Goal: Task Accomplishment & Management: Use online tool/utility

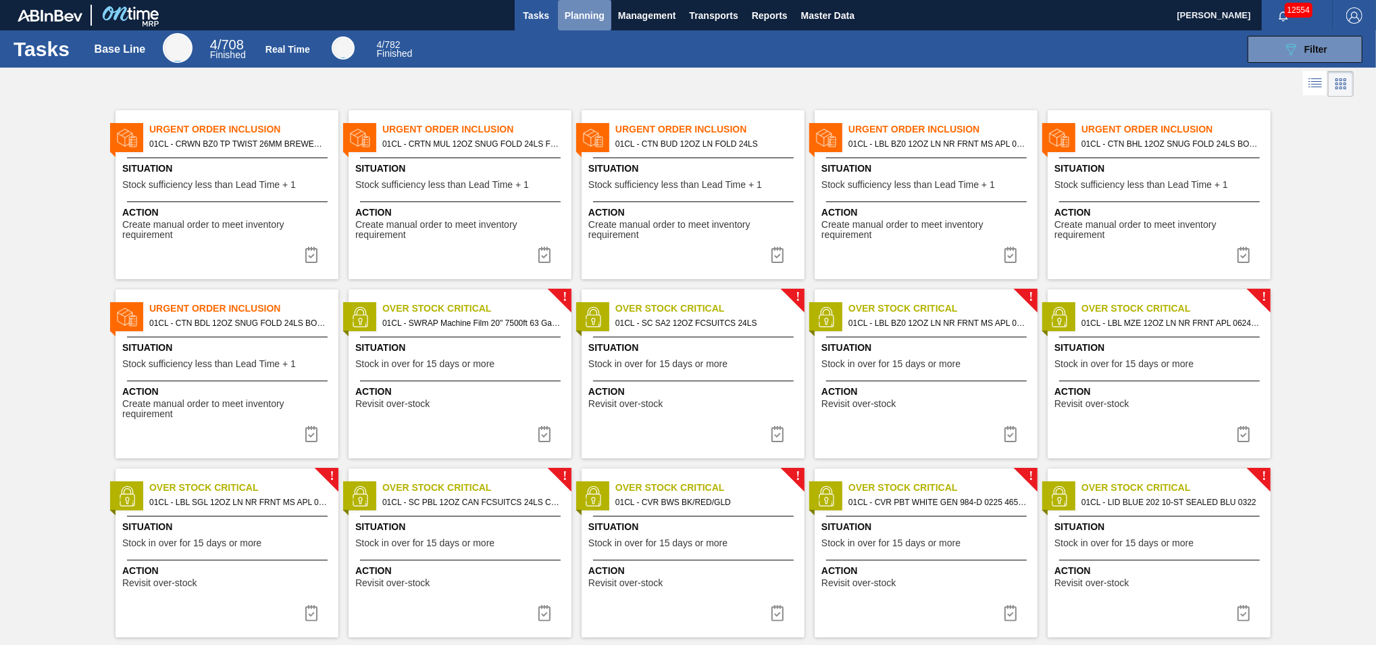
click at [584, 17] on span "Planning" at bounding box center [585, 15] width 40 height 16
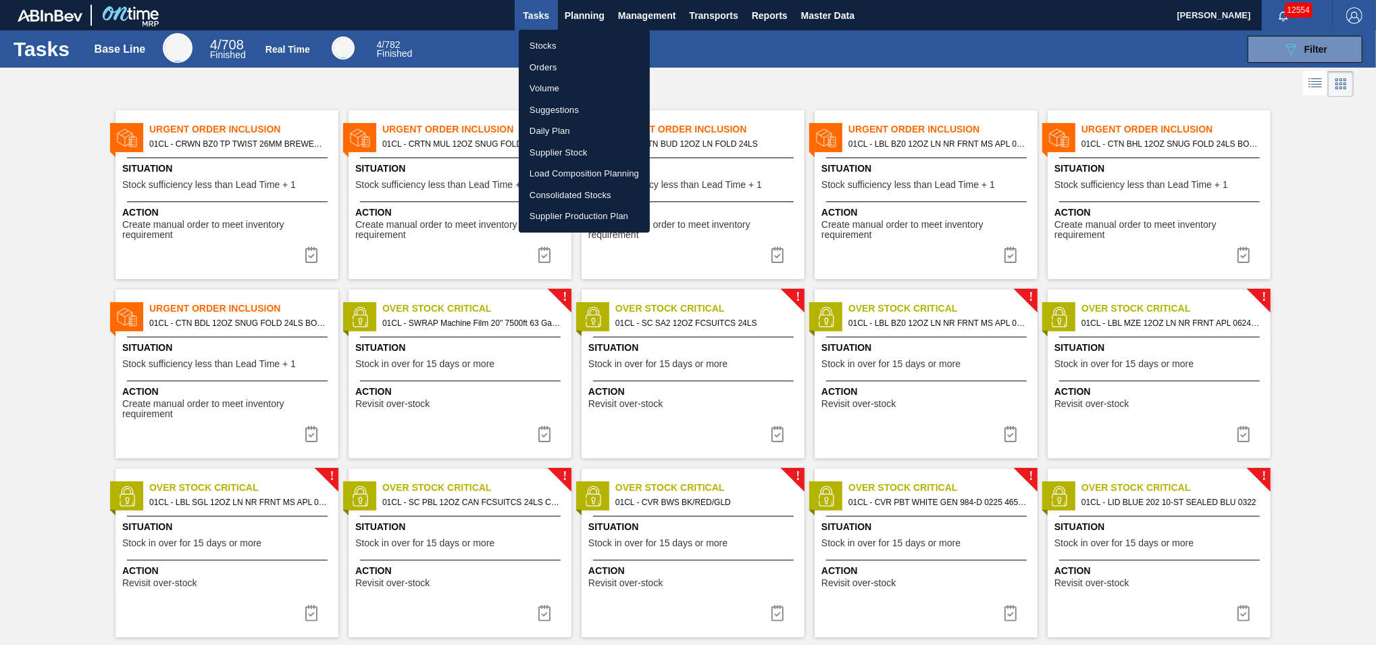
click at [562, 111] on li "Suggestions" at bounding box center [584, 110] width 131 height 22
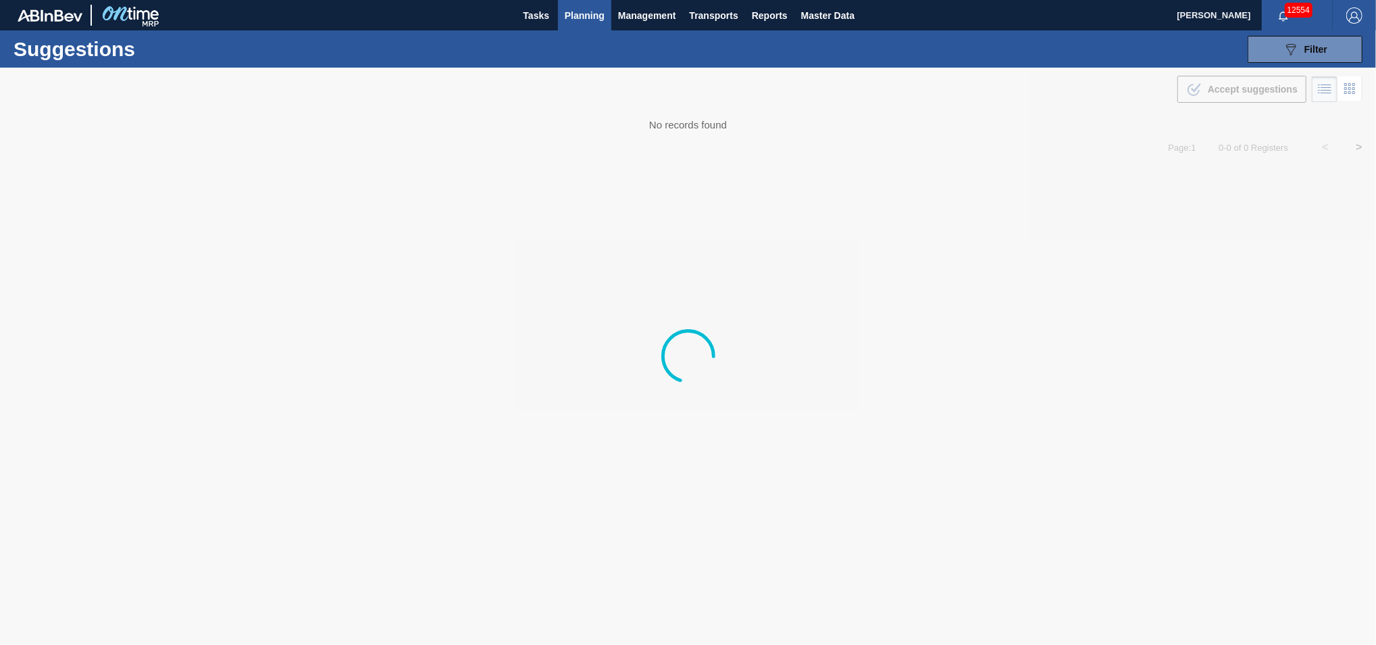
type from "[DATE]"
type to "[DATE]"
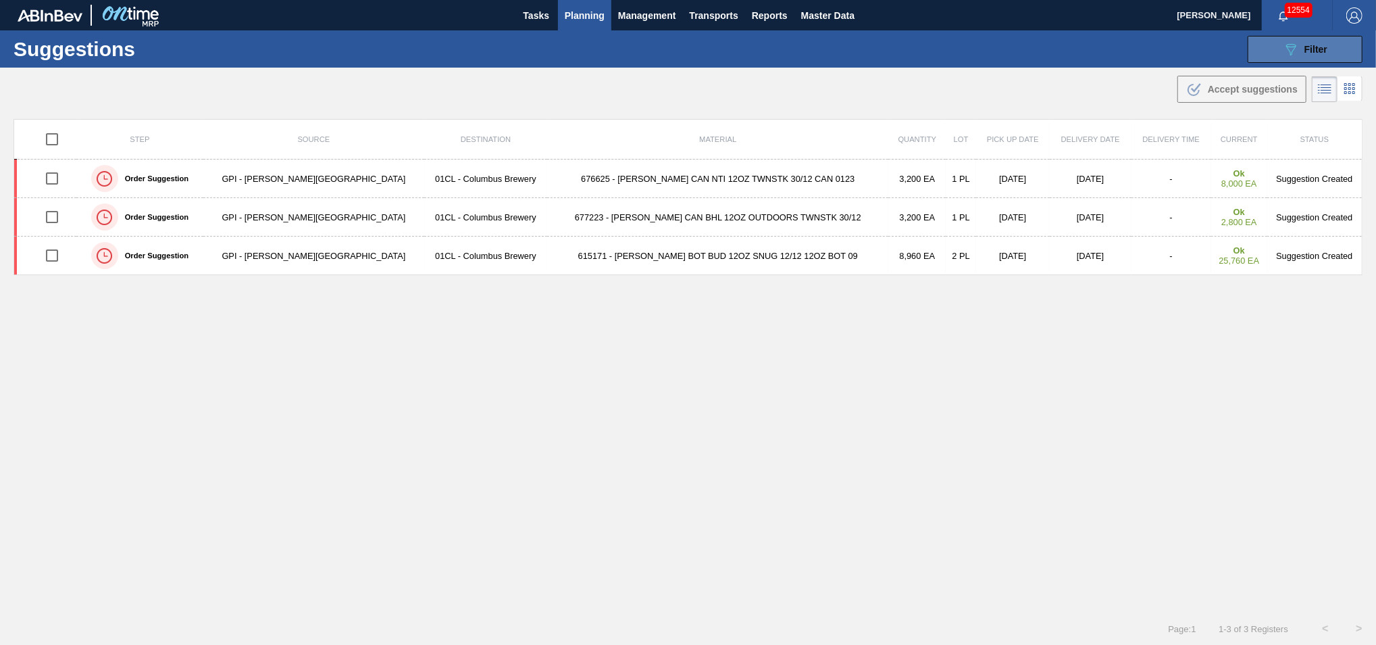
click at [1293, 55] on icon "089F7B8B-B2A5-4AFE-B5C0-19BA573D28AC" at bounding box center [1291, 49] width 16 height 16
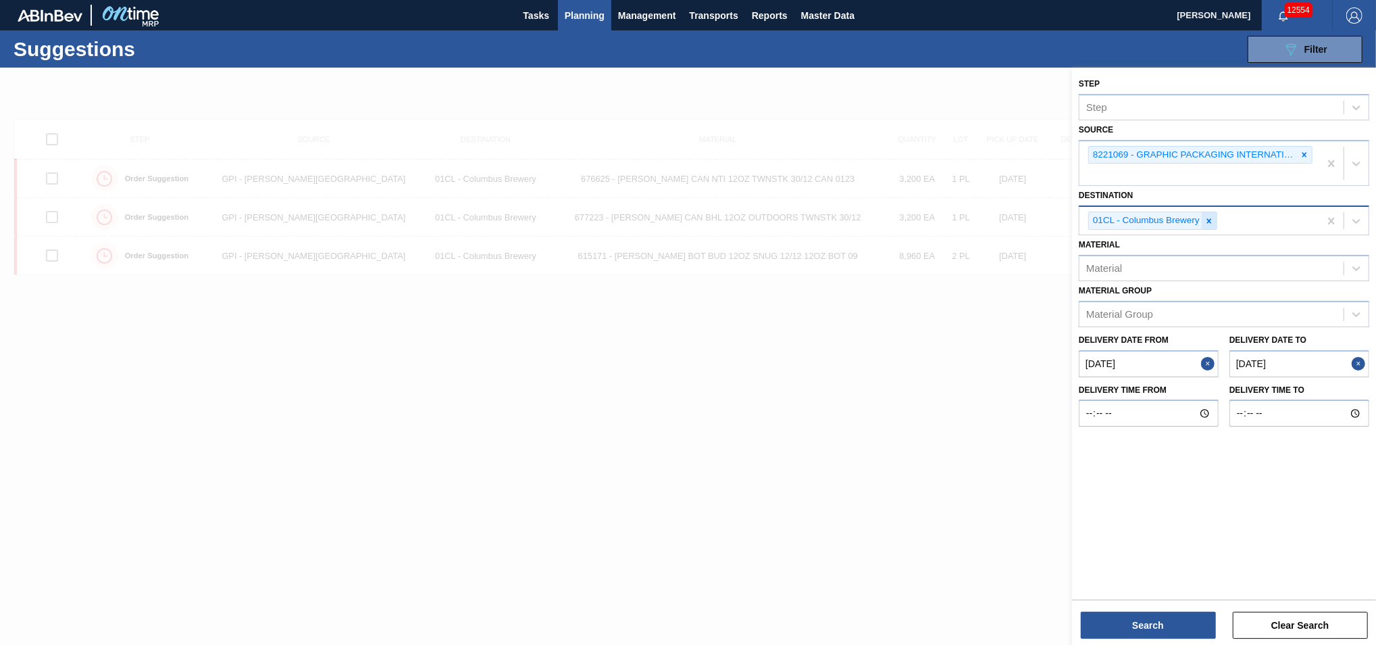
click at [1211, 222] on icon at bounding box center [1209, 220] width 9 height 9
type input "0"
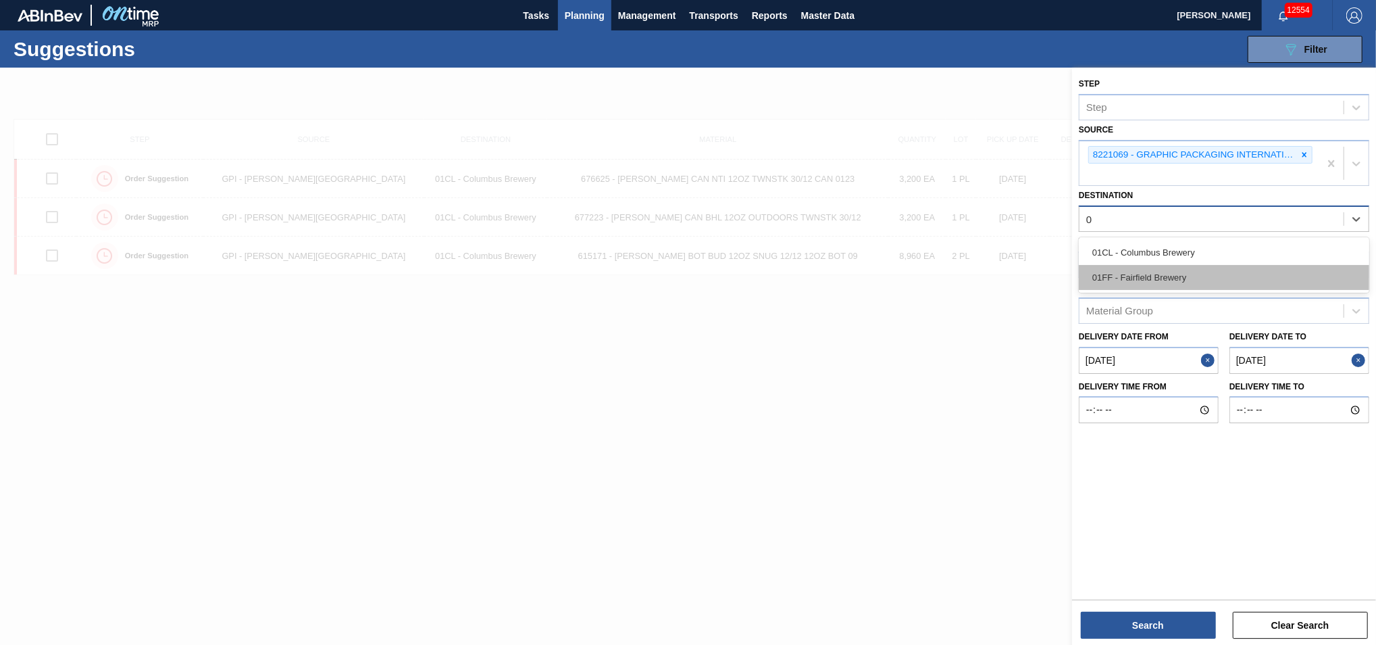
click at [1180, 274] on div "01FF - Fairfield Brewery" at bounding box center [1224, 277] width 291 height 25
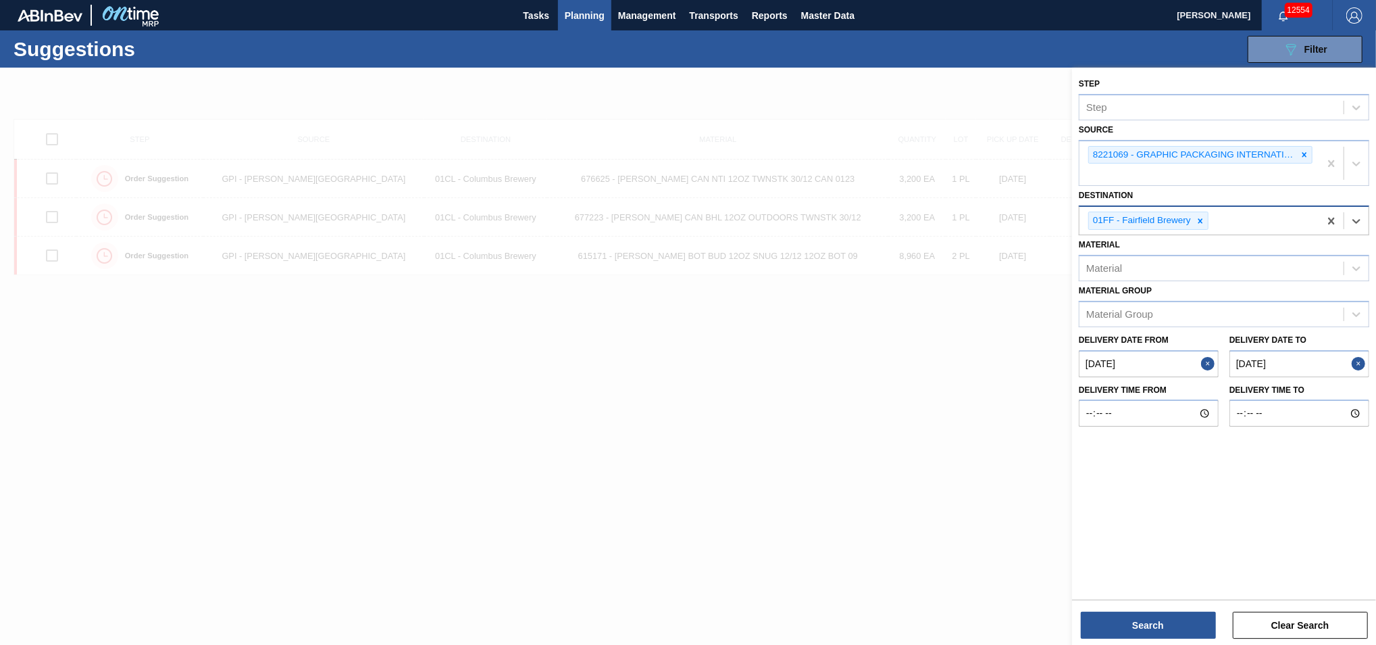
click at [1139, 357] on from "[DATE]" at bounding box center [1149, 363] width 140 height 27
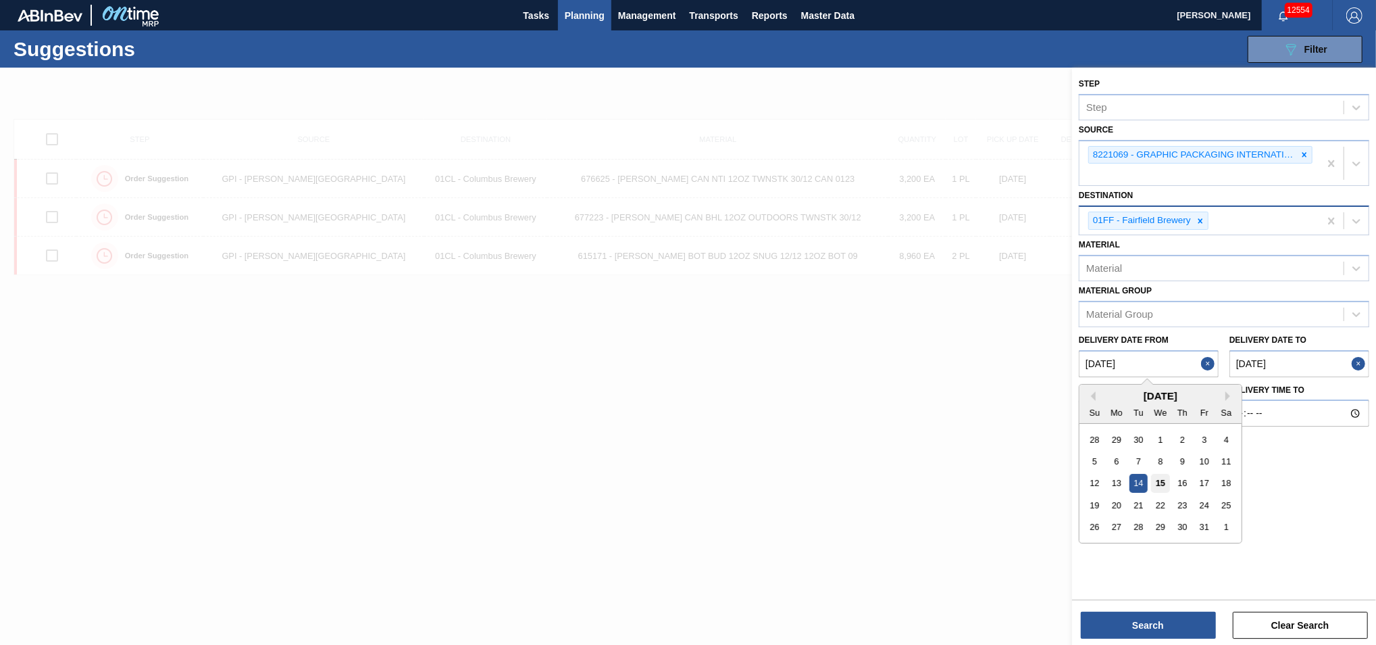
click at [1161, 479] on div "15" at bounding box center [1160, 483] width 18 height 18
type from "[DATE]"
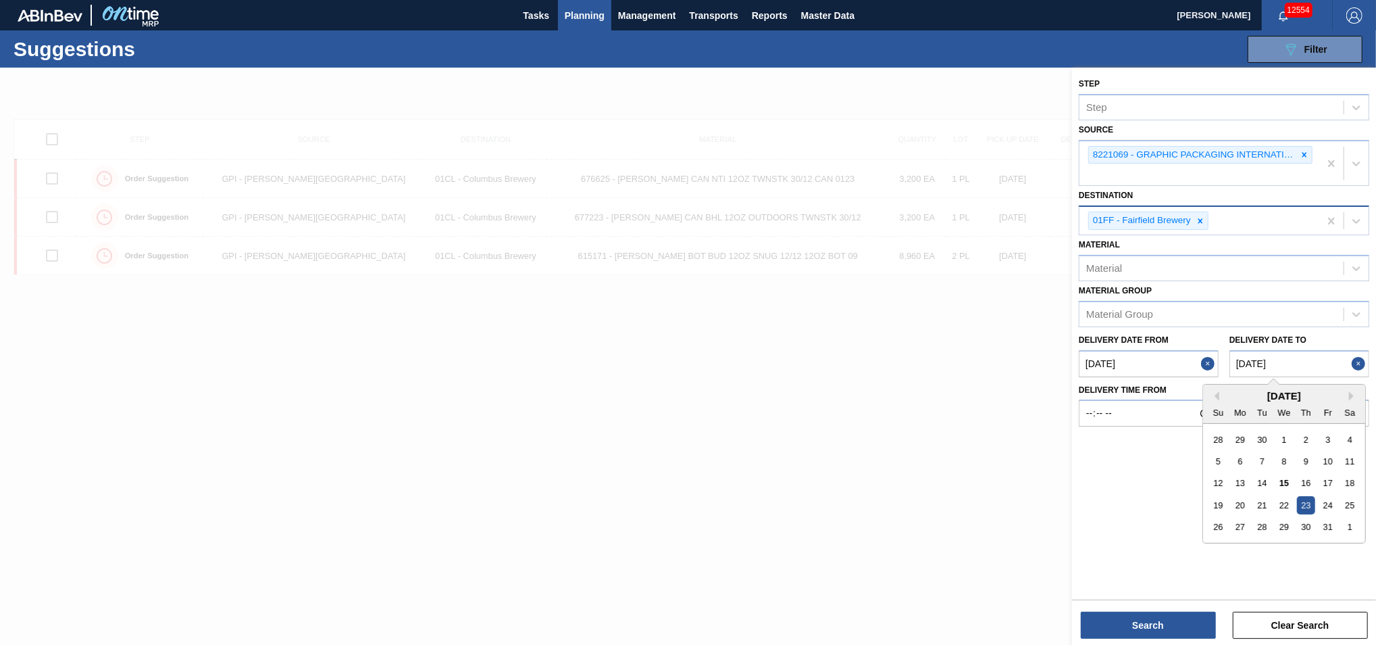
click at [1311, 362] on to "[DATE]" at bounding box center [1300, 363] width 140 height 27
click at [1255, 526] on div "28" at bounding box center [1262, 527] width 18 height 18
type to "[DATE]"
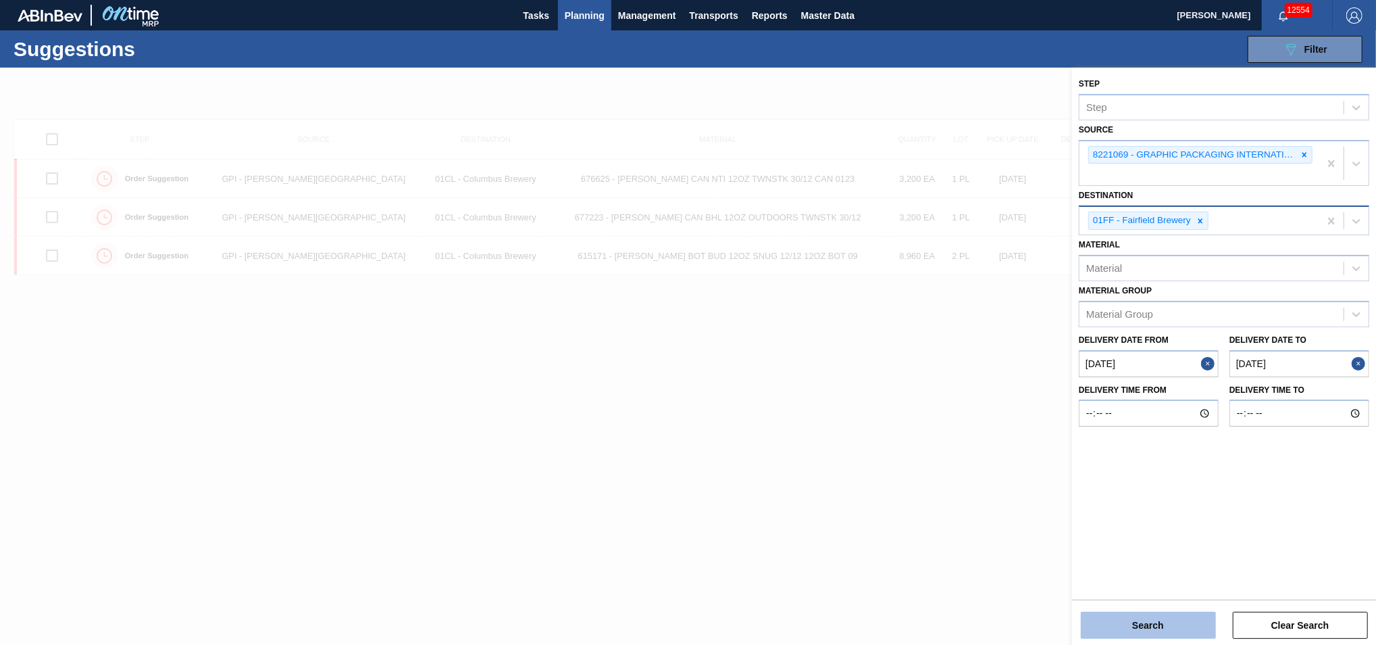
click at [1153, 613] on button "Search" at bounding box center [1148, 624] width 135 height 27
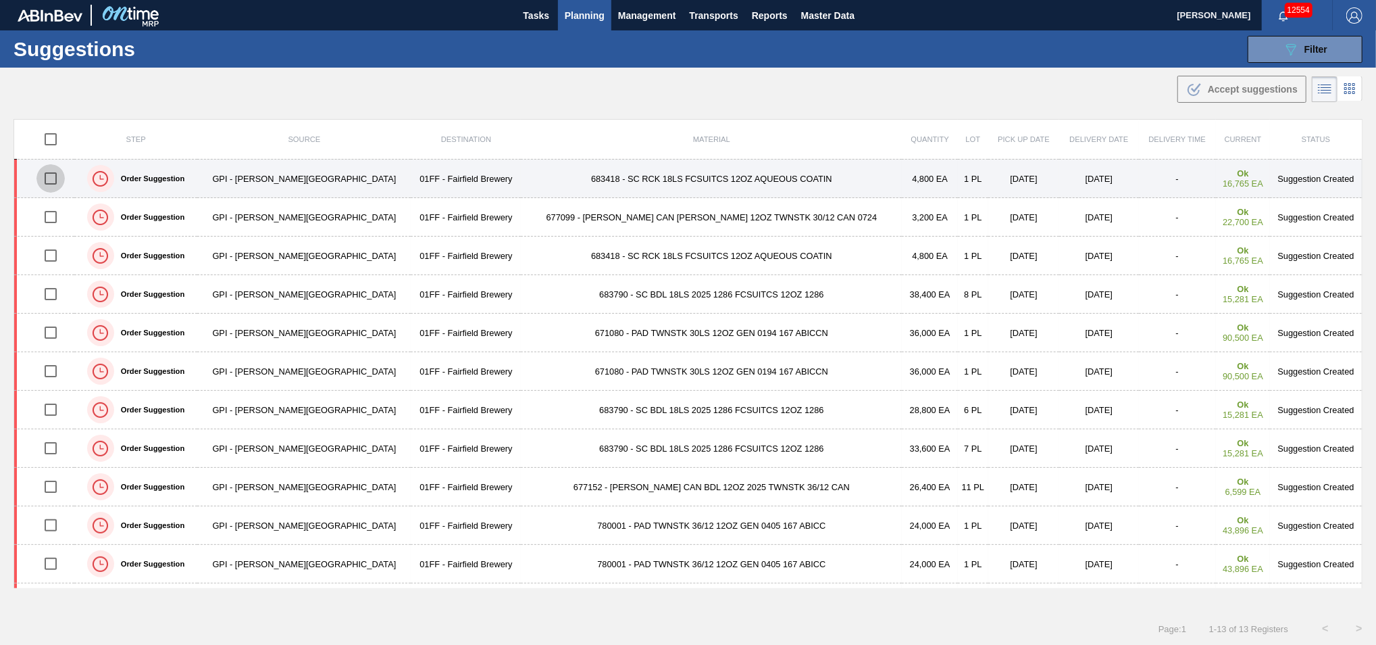
click at [60, 175] on input "checkbox" at bounding box center [50, 178] width 28 height 28
checkbox input "true"
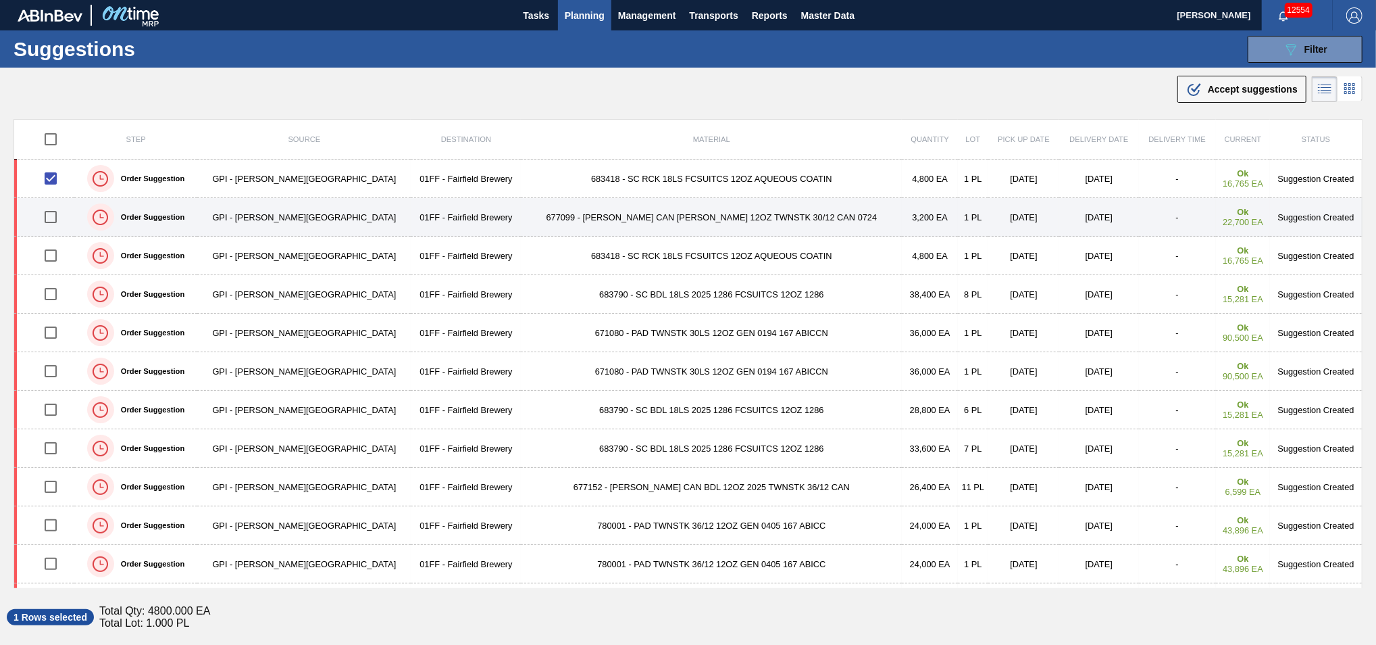
click at [55, 213] on input "checkbox" at bounding box center [50, 217] width 28 height 28
checkbox input "true"
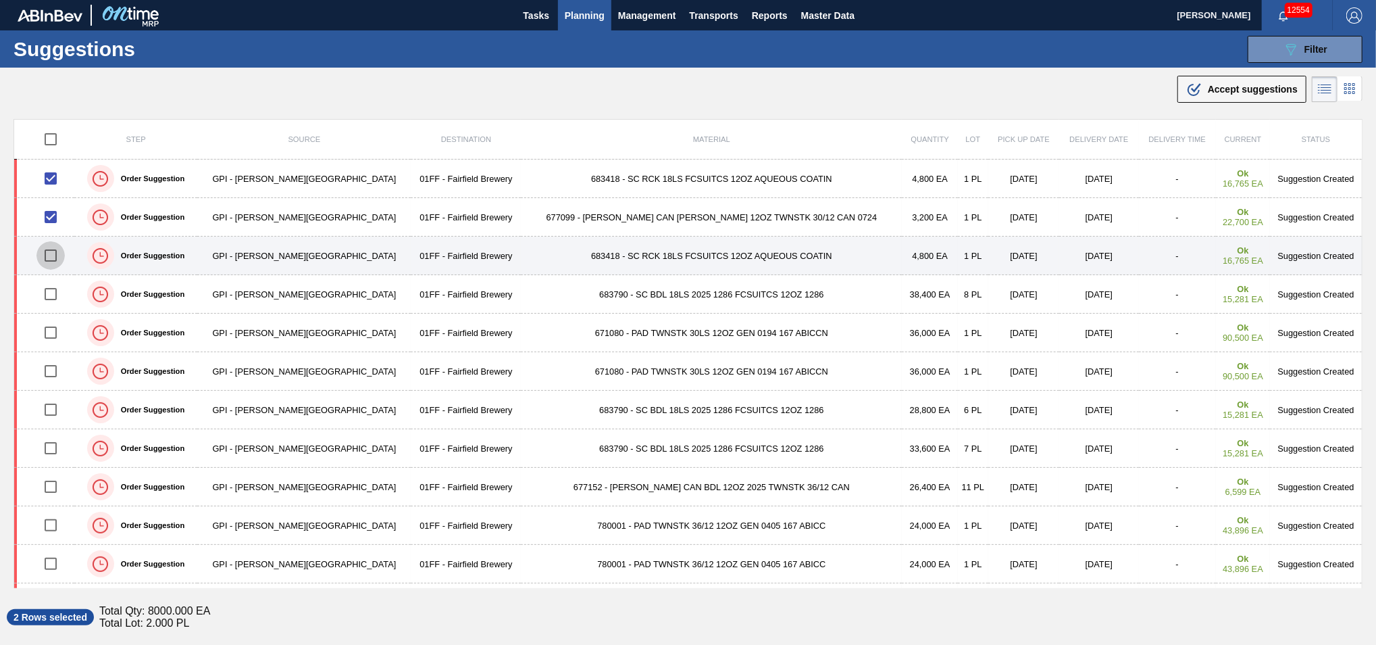
click at [55, 256] on input "checkbox" at bounding box center [50, 255] width 28 height 28
checkbox input "true"
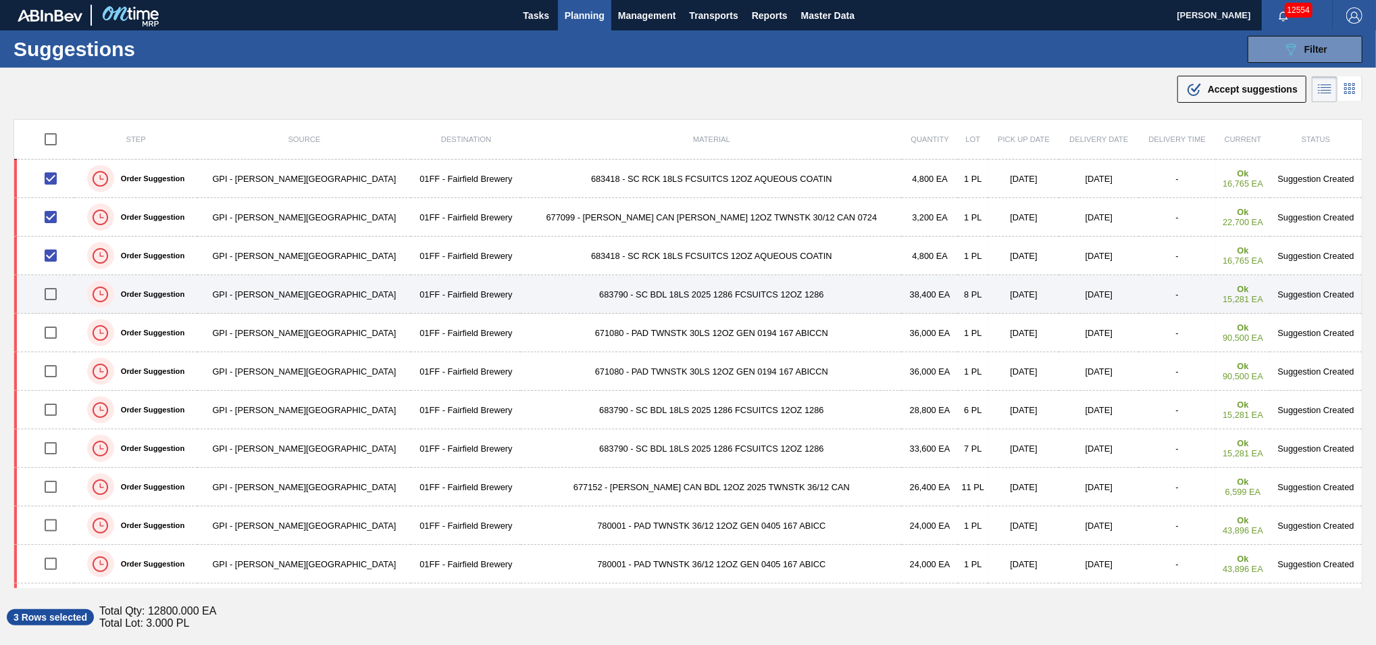
click at [54, 298] on input "checkbox" at bounding box center [50, 294] width 28 height 28
checkbox input "true"
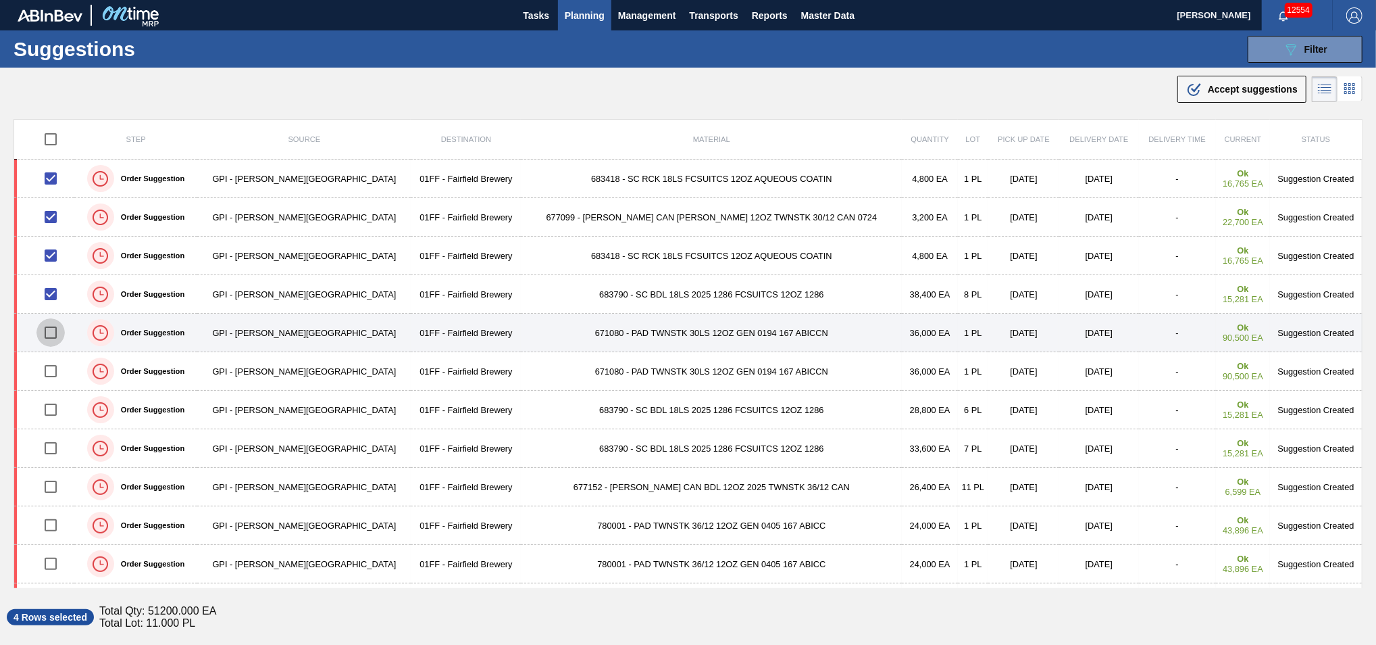
click at [57, 320] on input "checkbox" at bounding box center [50, 332] width 28 height 28
checkbox input "true"
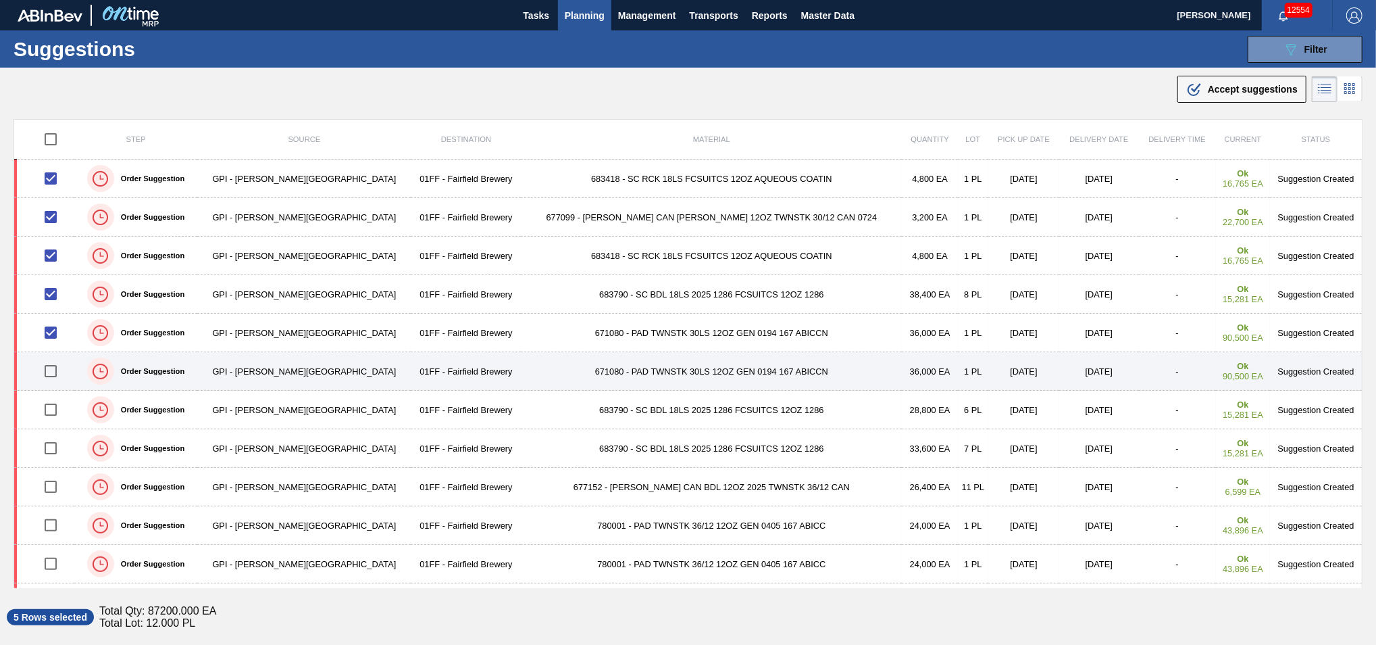
click at [54, 368] on input "checkbox" at bounding box center [50, 371] width 28 height 28
checkbox input "true"
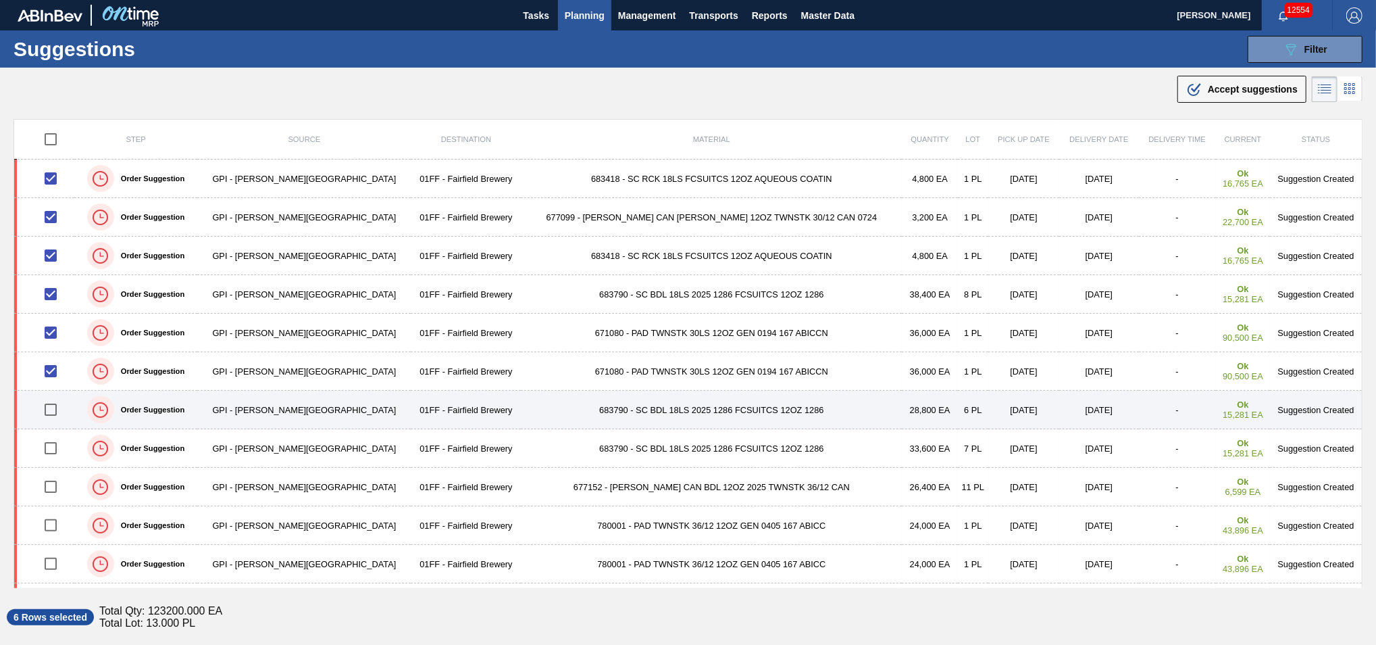
click at [53, 408] on input "checkbox" at bounding box center [50, 409] width 28 height 28
checkbox input "true"
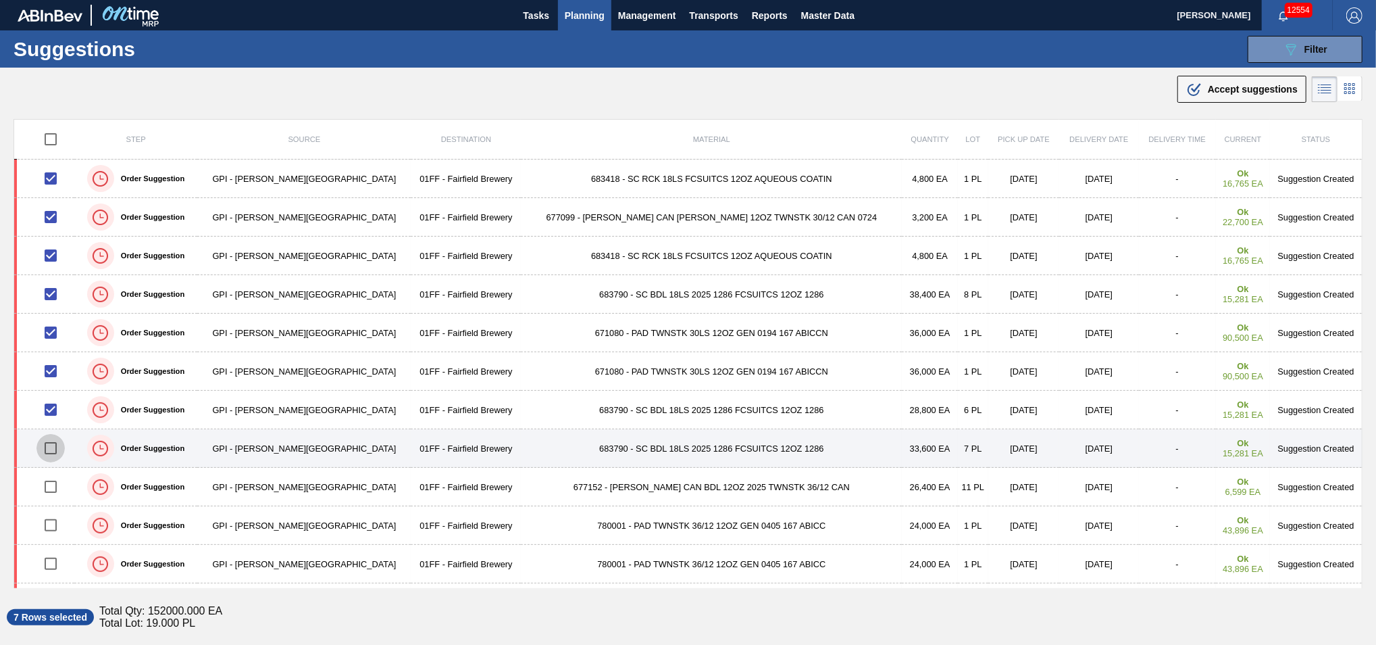
click at [63, 447] on input "checkbox" at bounding box center [50, 448] width 28 height 28
checkbox input "true"
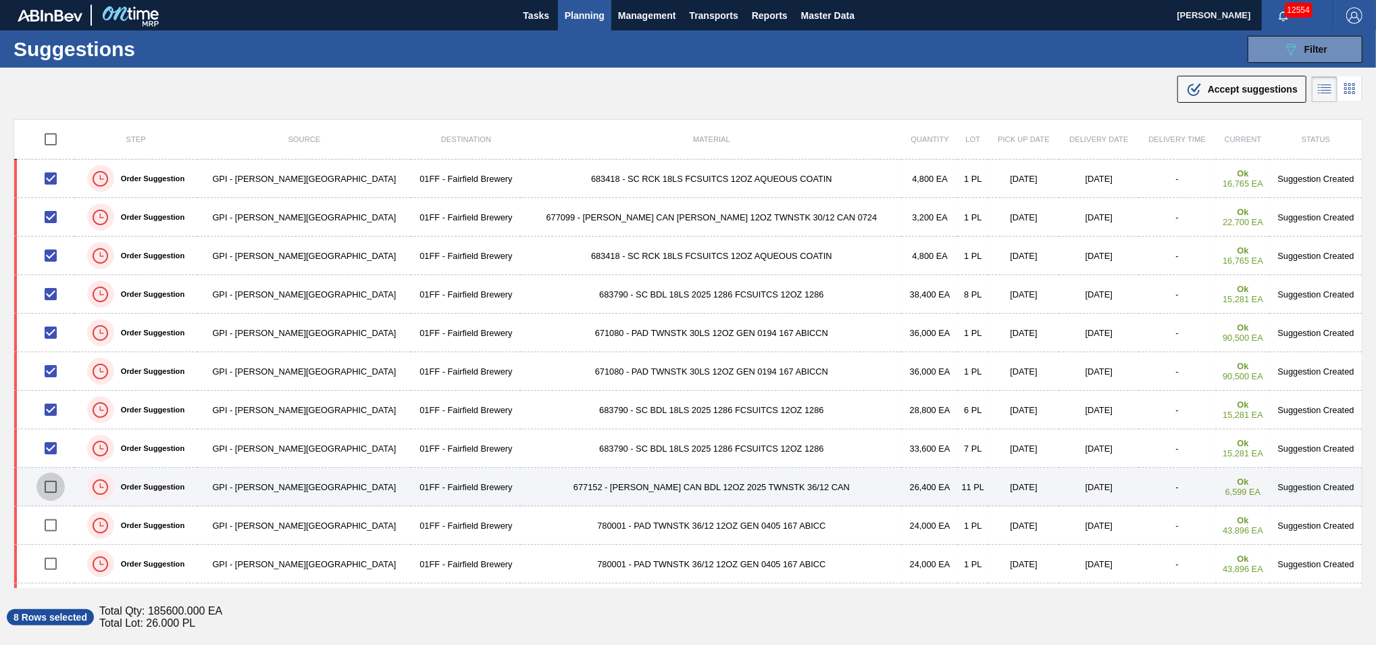
click at [58, 484] on input "checkbox" at bounding box center [50, 486] width 28 height 28
checkbox input "true"
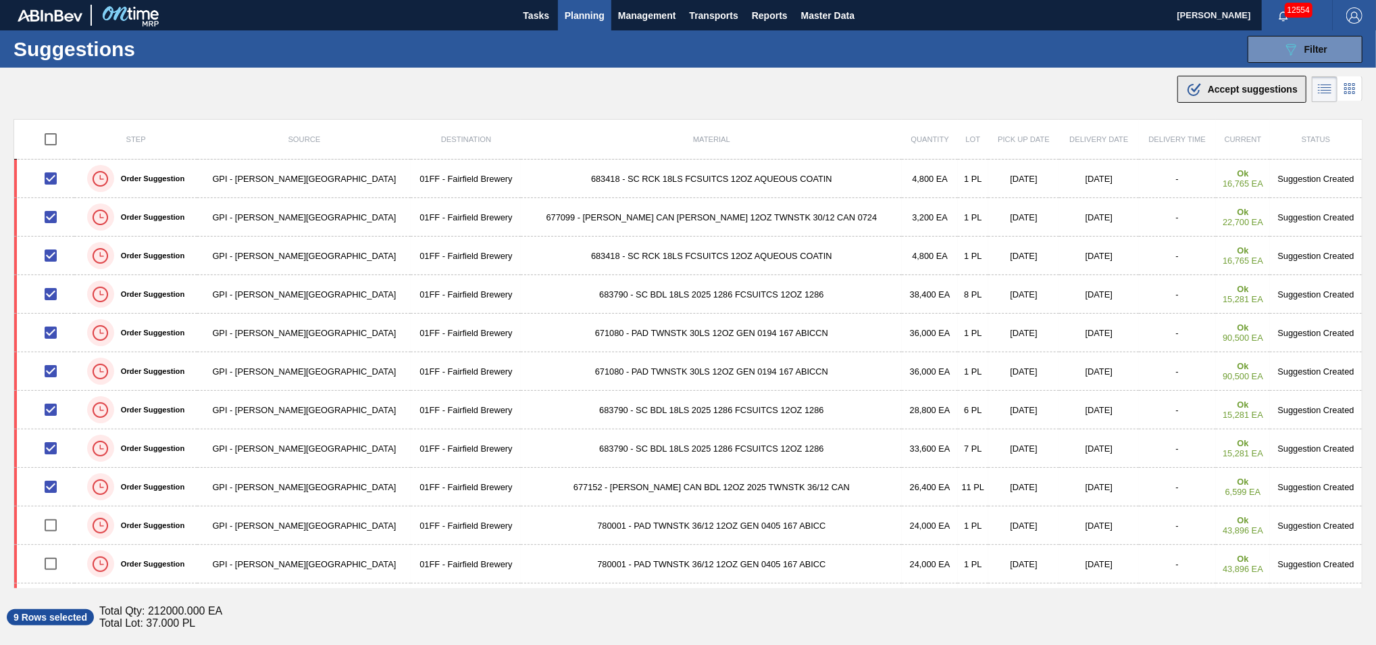
click at [1188, 84] on icon at bounding box center [1194, 90] width 12 height 12
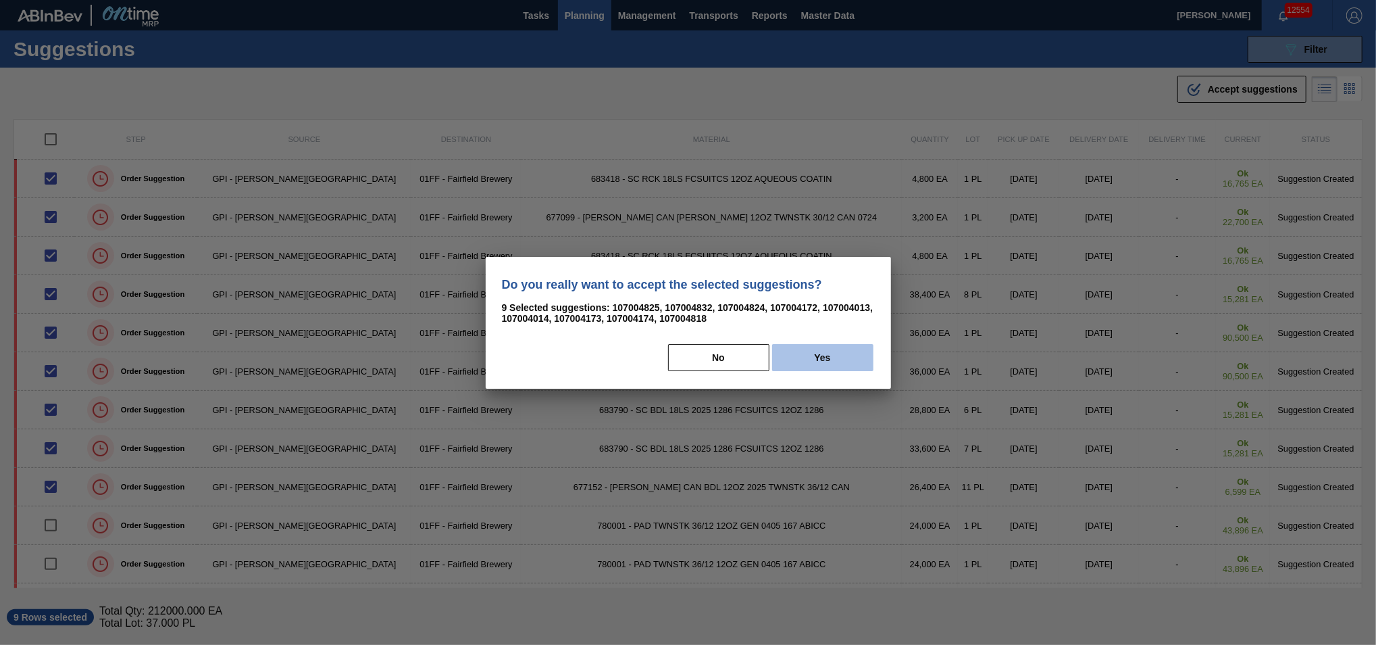
click at [849, 355] on button "Yes" at bounding box center [822, 357] width 101 height 27
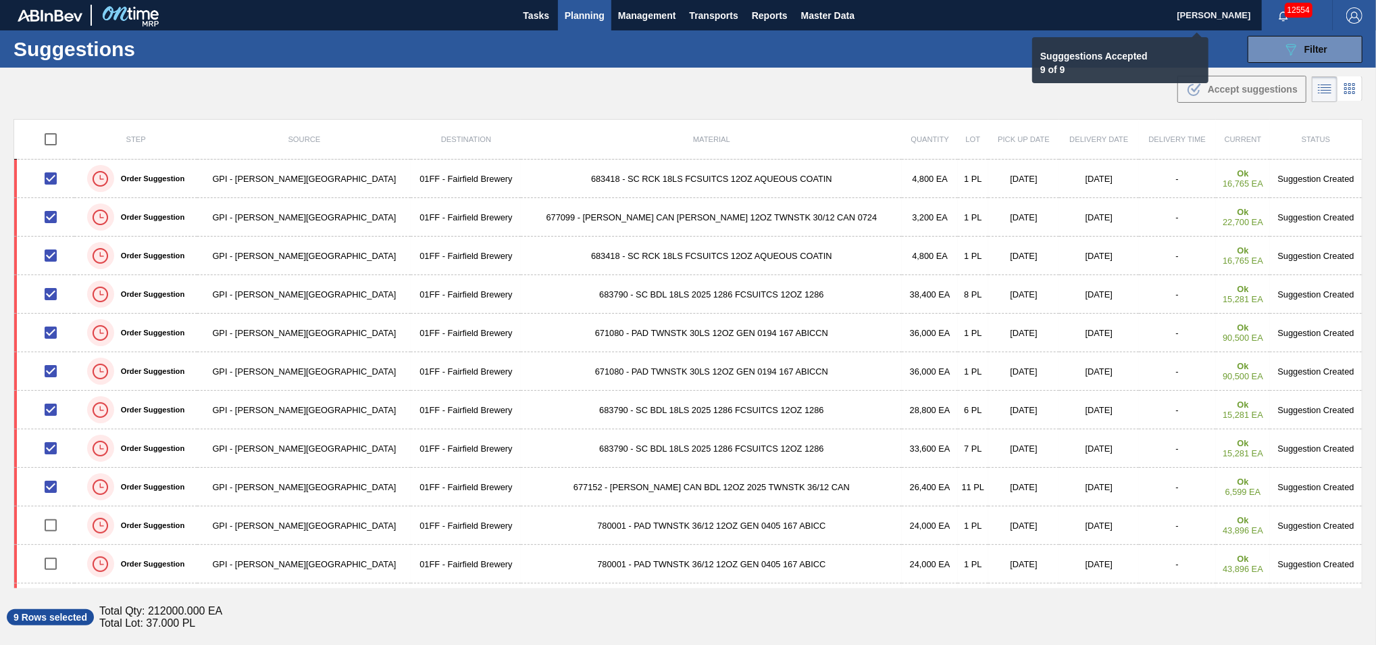
checkbox input "false"
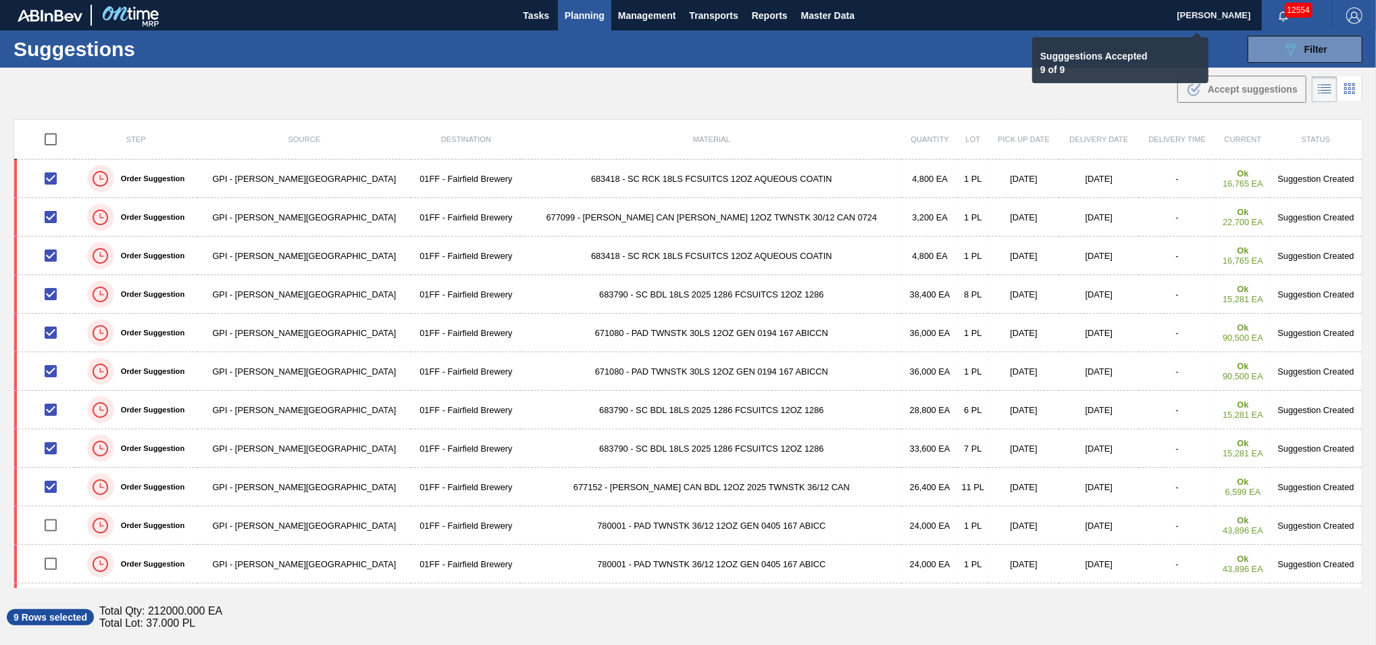
checkbox input "false"
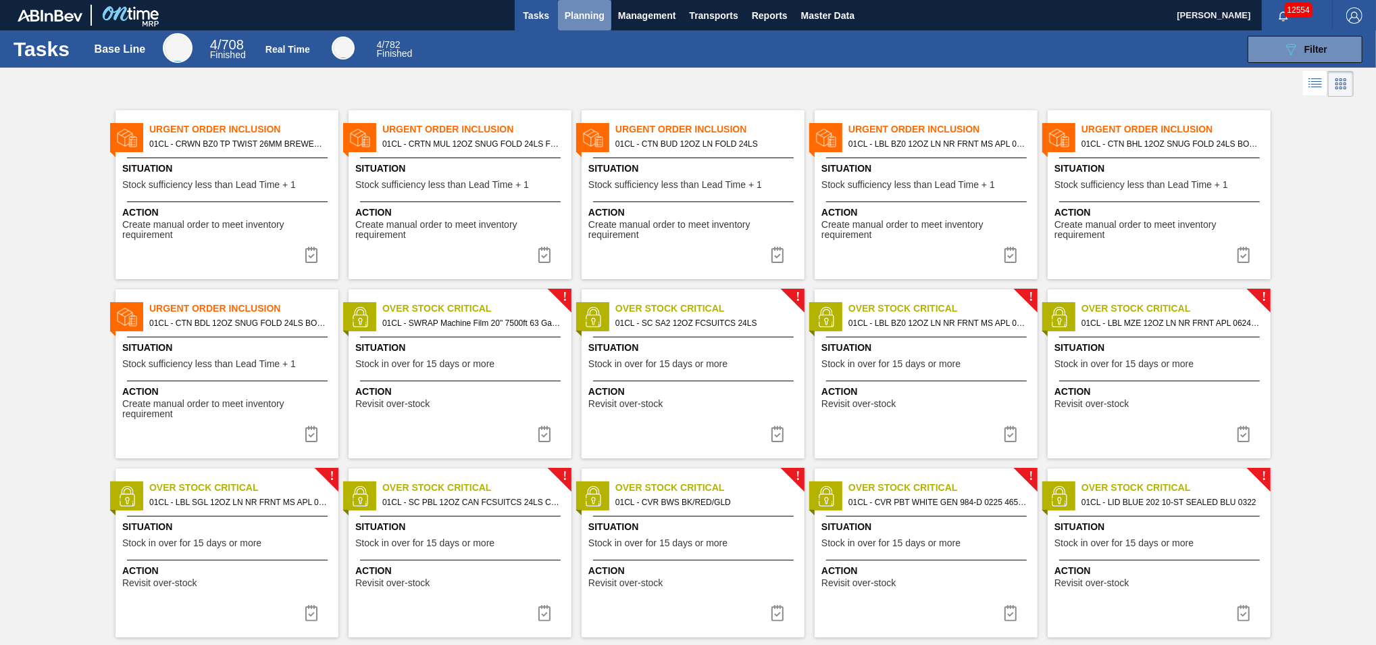
click at [573, 26] on button "Planning" at bounding box center [584, 15] width 53 height 30
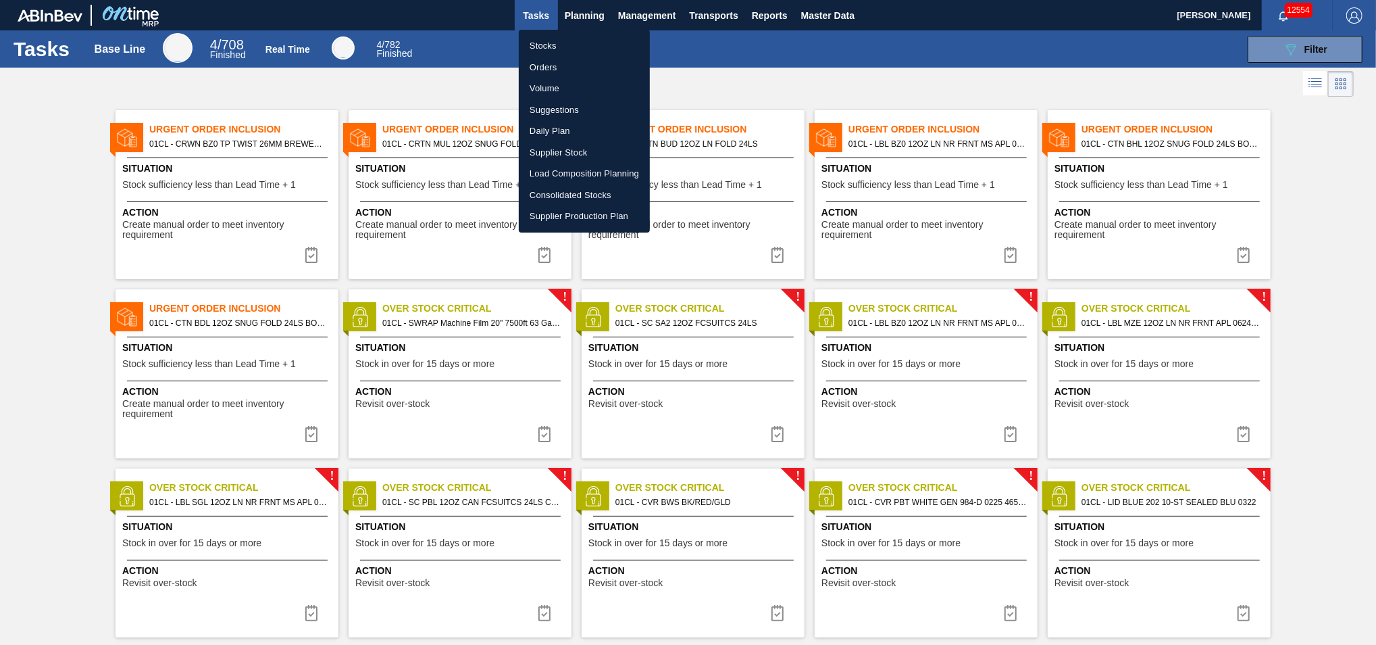
click at [570, 168] on li "Load Composition Planning" at bounding box center [584, 174] width 131 height 22
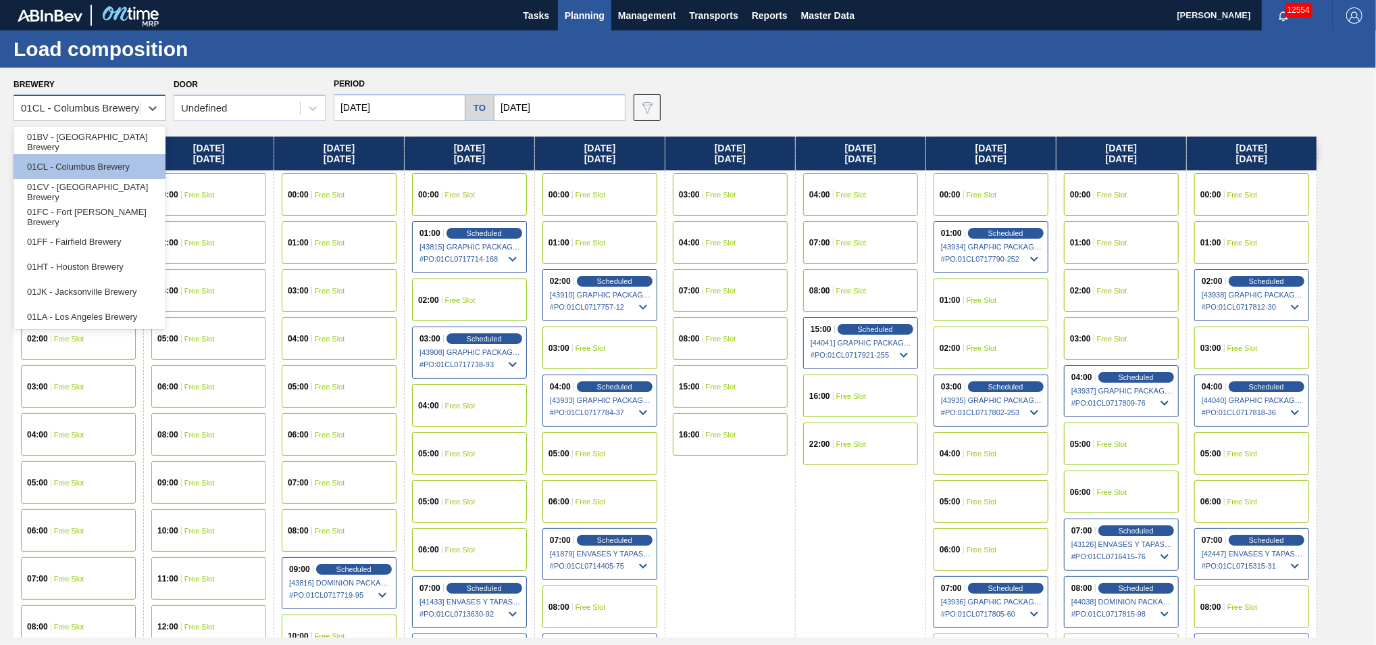
click at [122, 110] on div "01CL - Columbus Brewery" at bounding box center [80, 108] width 118 height 11
click at [72, 234] on div "01FF - Fairfield Brewery" at bounding box center [90, 241] width 152 height 25
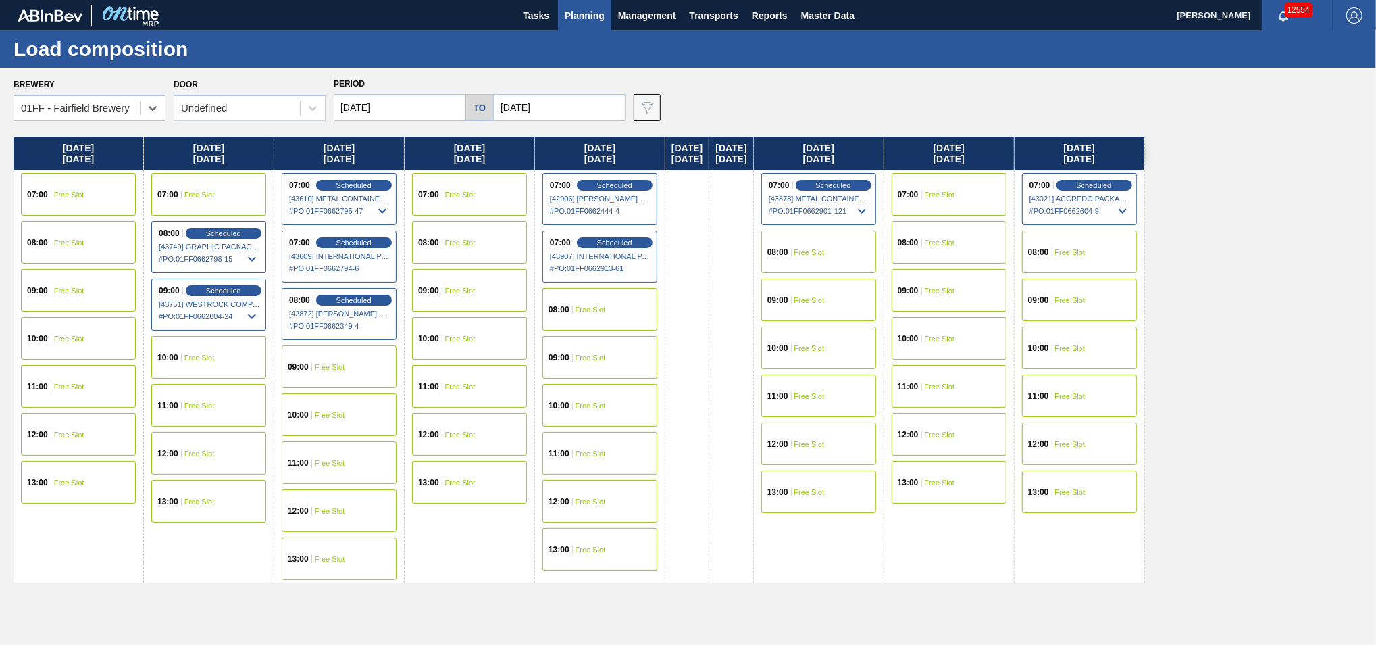
click at [825, 251] on span "Free Slot" at bounding box center [810, 252] width 30 height 8
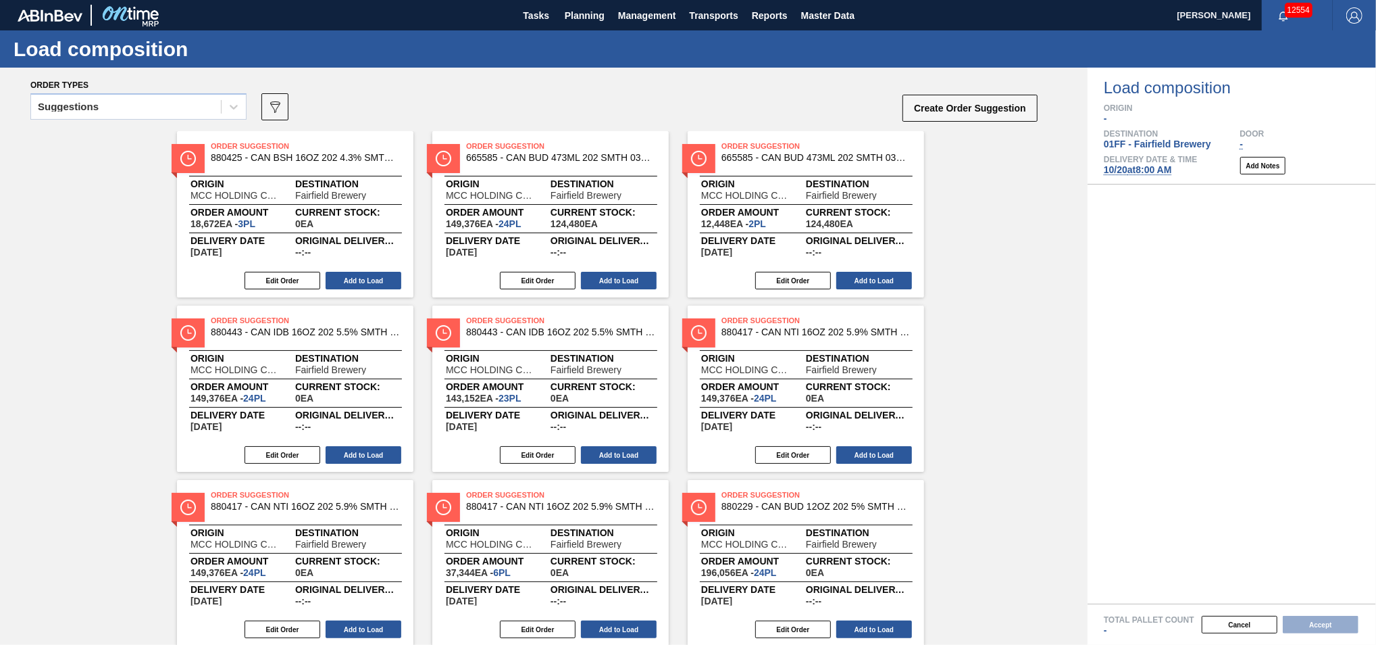
click at [227, 114] on div at bounding box center [234, 107] width 24 height 24
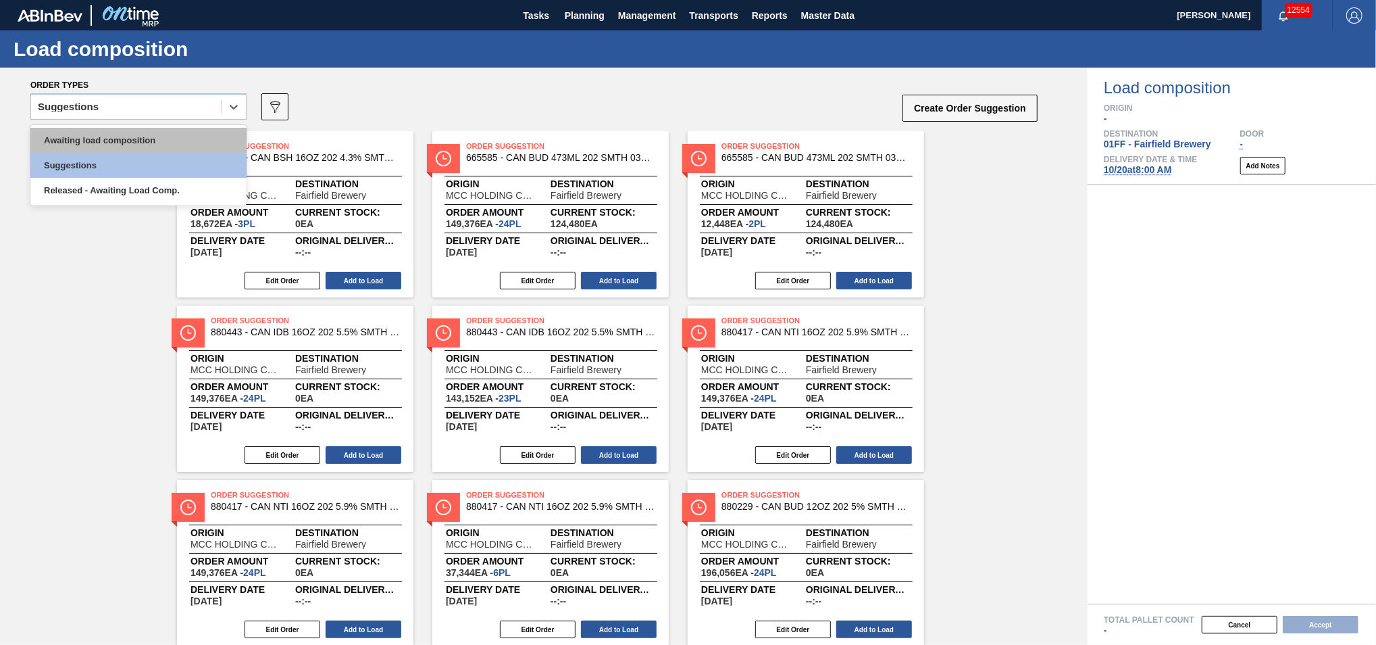
click at [164, 136] on div "Awaiting load composition" at bounding box center [138, 140] width 216 height 25
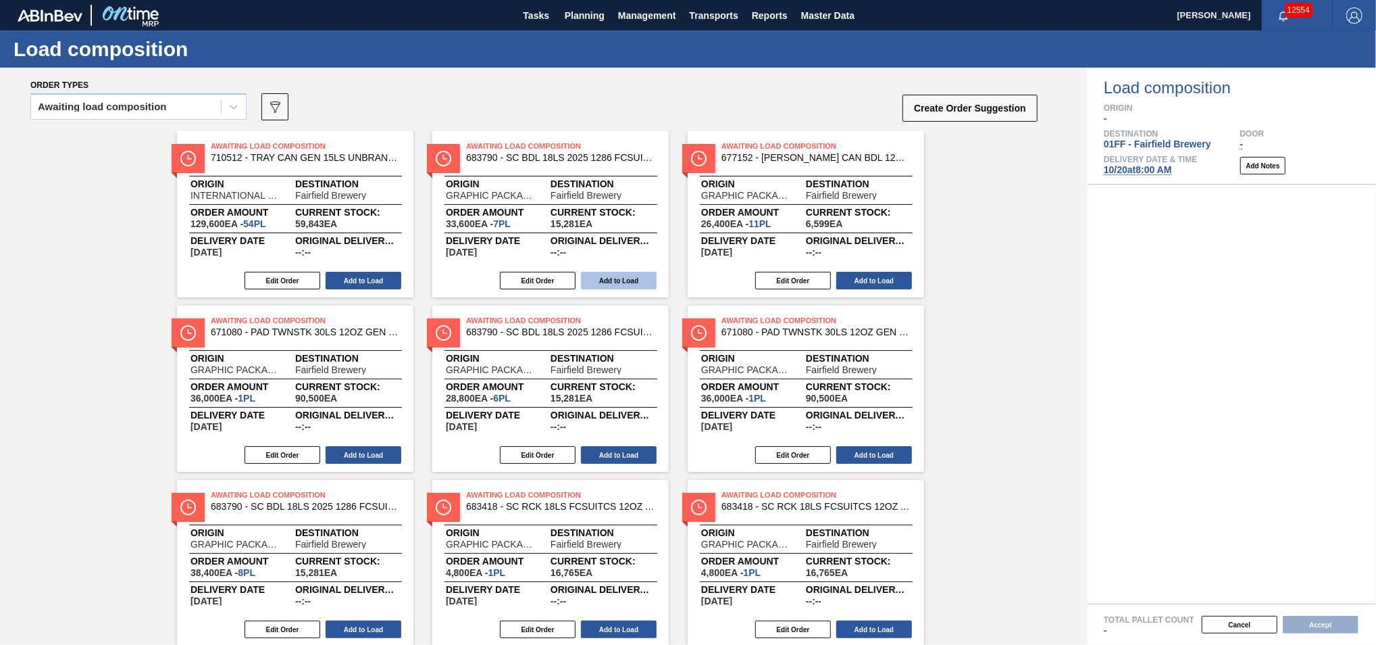
click at [603, 286] on button "Add to Load" at bounding box center [619, 281] width 76 height 18
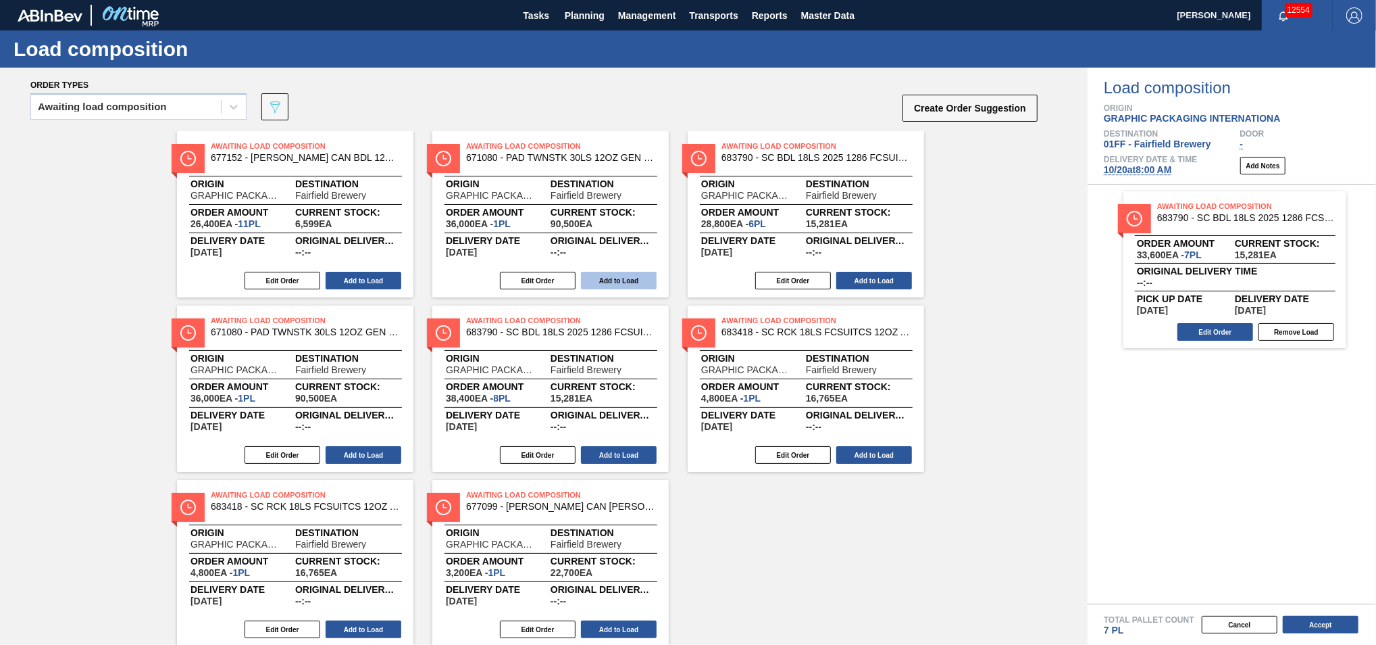
click at [624, 278] on button "Add to Load" at bounding box center [619, 281] width 76 height 18
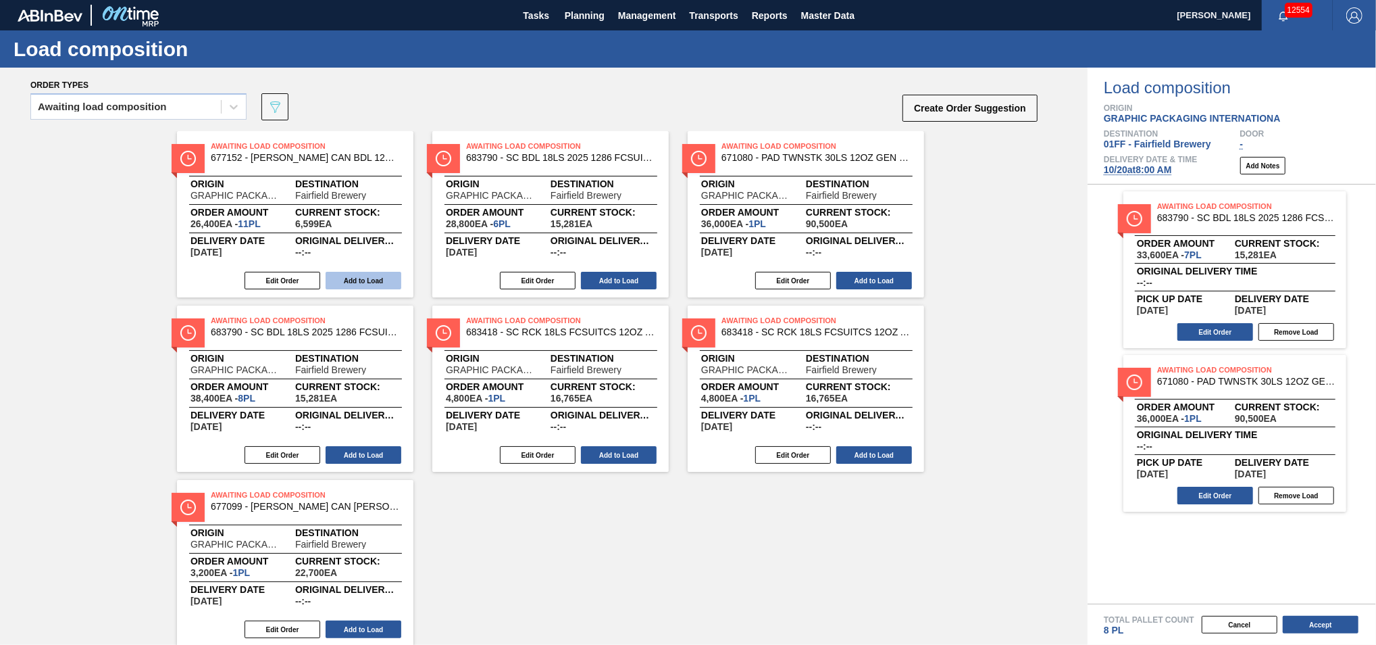
click at [366, 280] on button "Add to Load" at bounding box center [364, 281] width 76 height 18
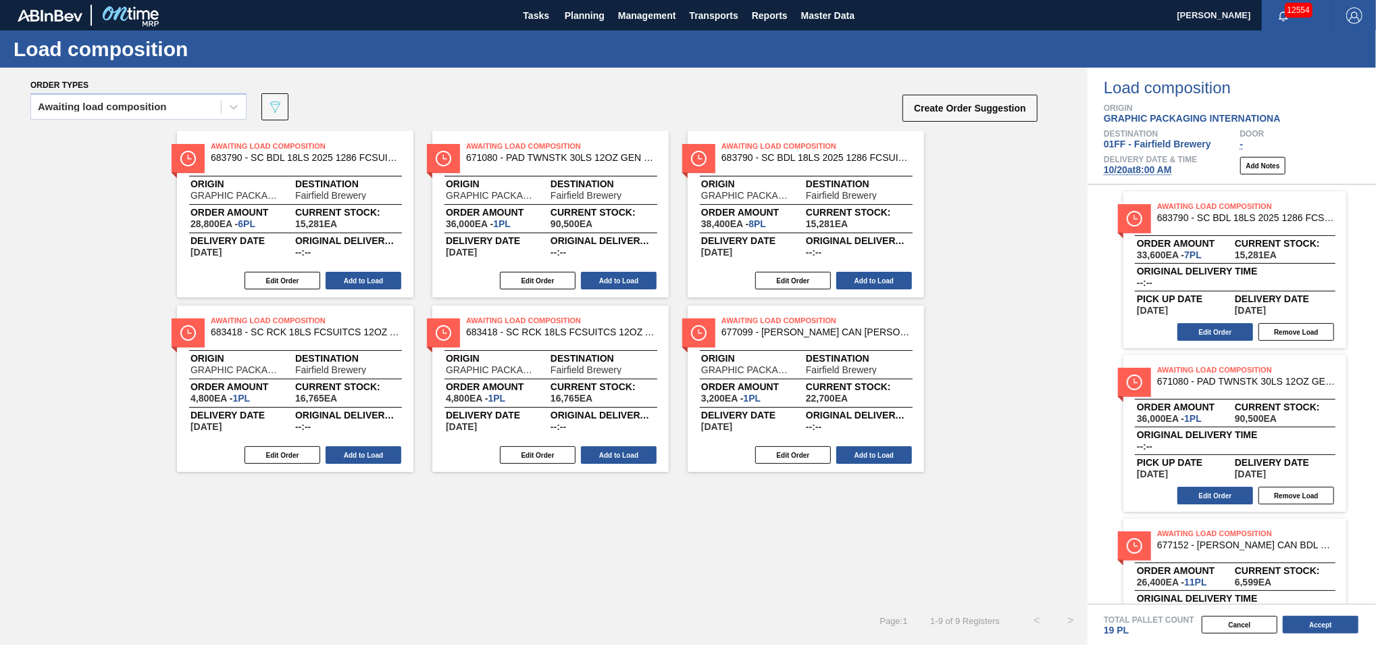
scroll to position [63, 0]
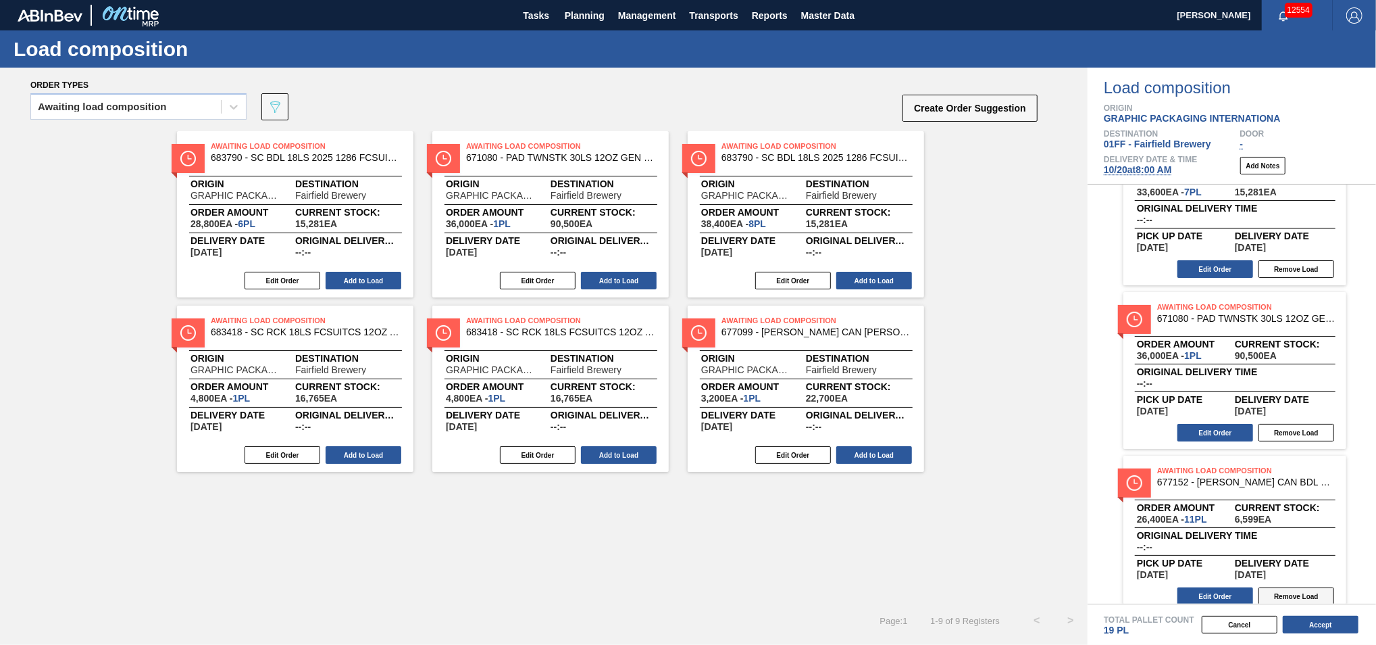
click at [1292, 593] on button "Remove Load" at bounding box center [1297, 596] width 76 height 18
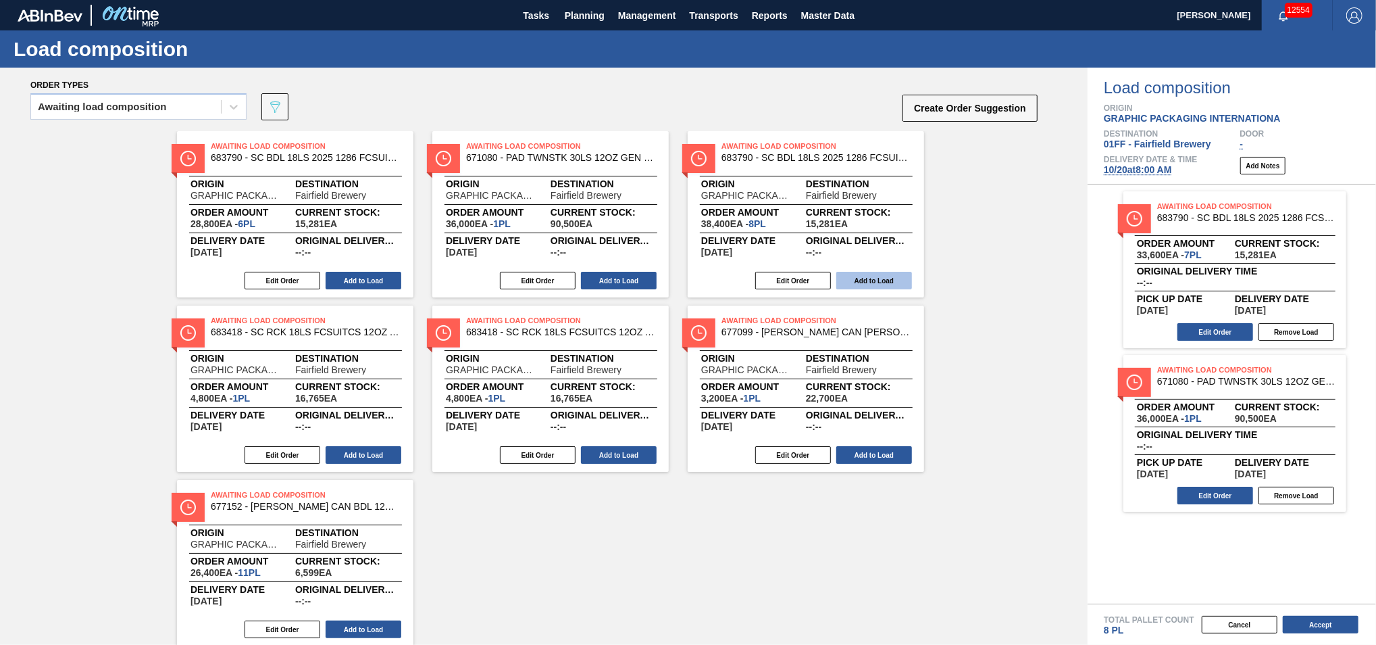
click at [869, 278] on button "Add to Load" at bounding box center [874, 281] width 76 height 18
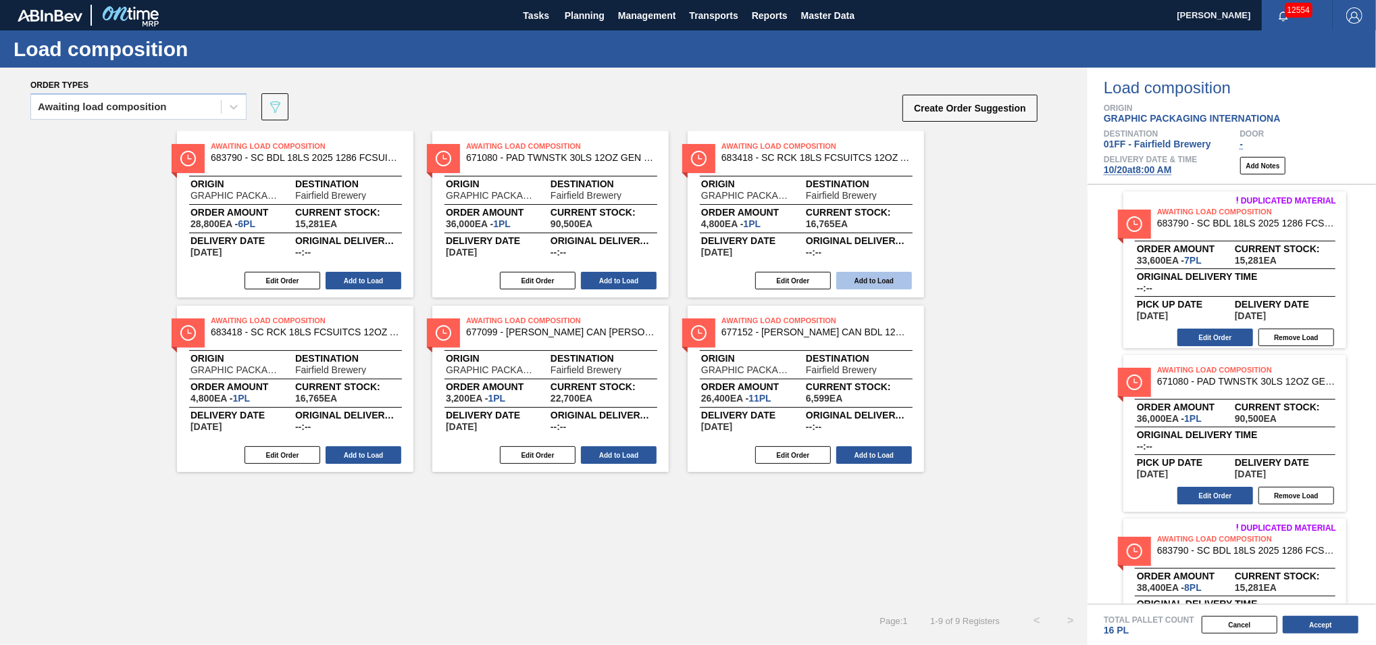
click at [856, 279] on button "Add to Load" at bounding box center [874, 281] width 76 height 18
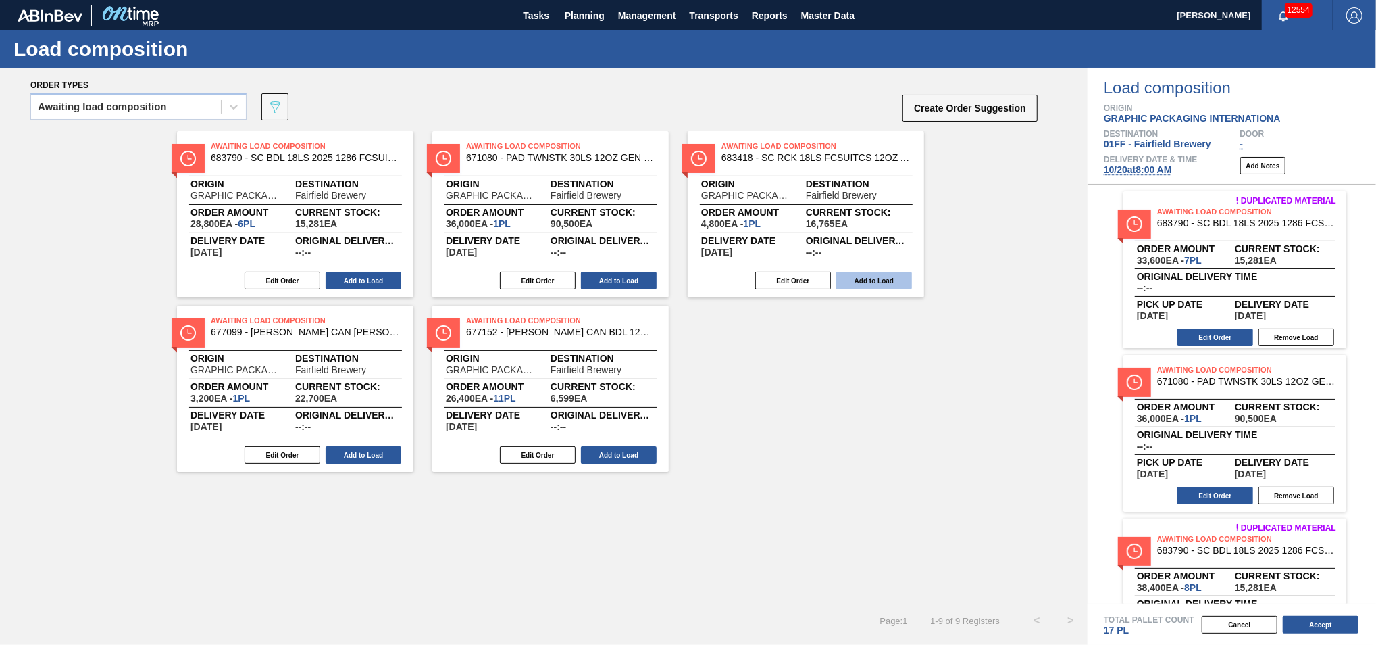
click at [883, 279] on button "Add to Load" at bounding box center [874, 281] width 76 height 18
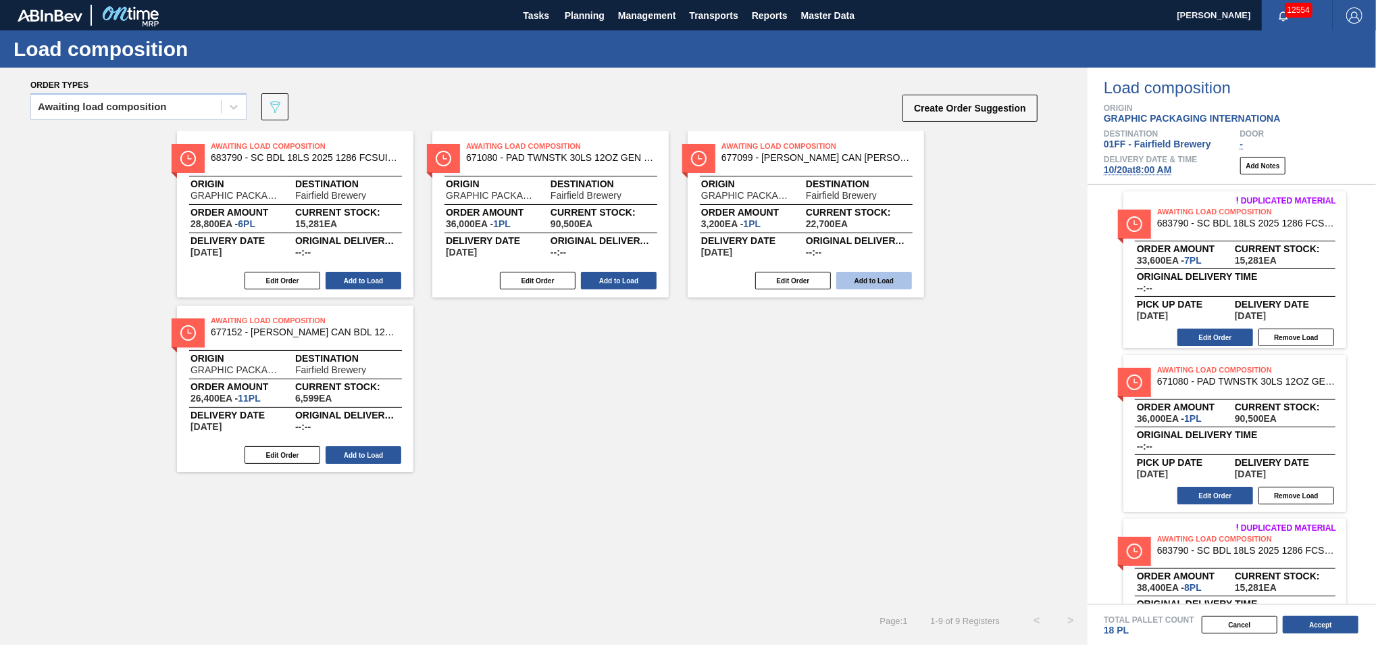
click at [854, 281] on button "Add to Load" at bounding box center [874, 281] width 76 height 18
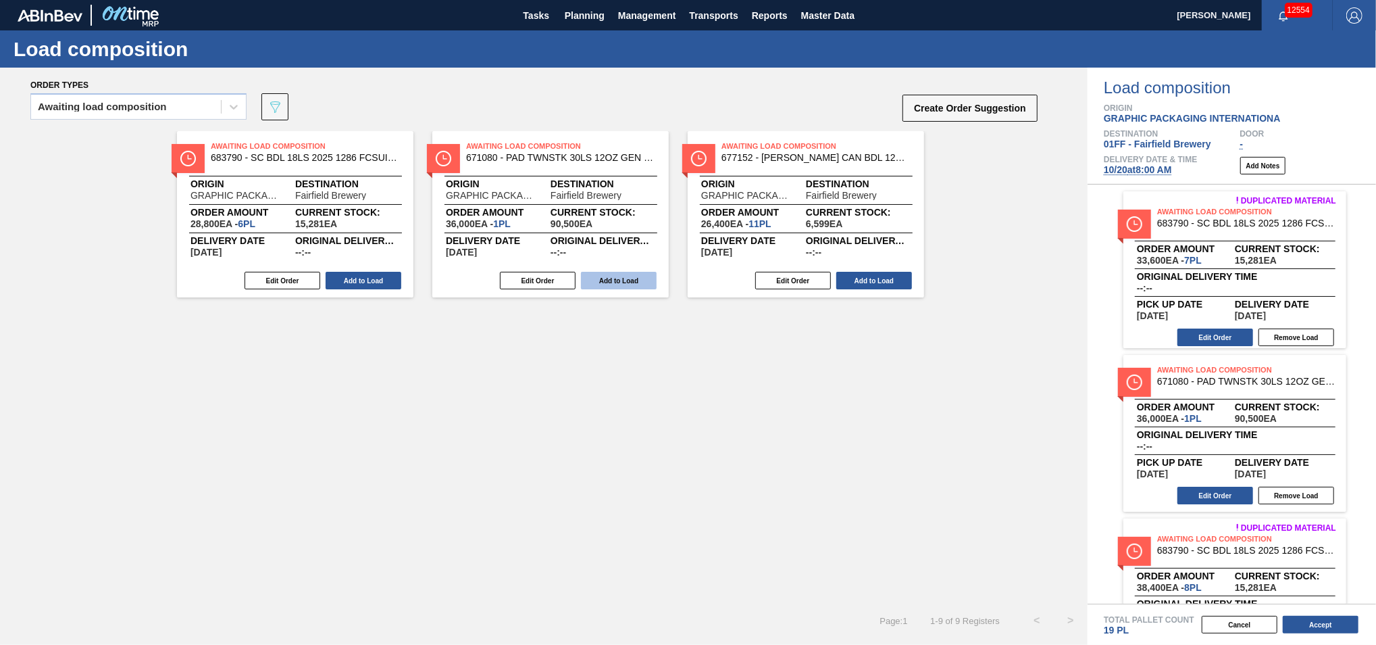
click at [591, 282] on button "Add to Load" at bounding box center [619, 281] width 76 height 18
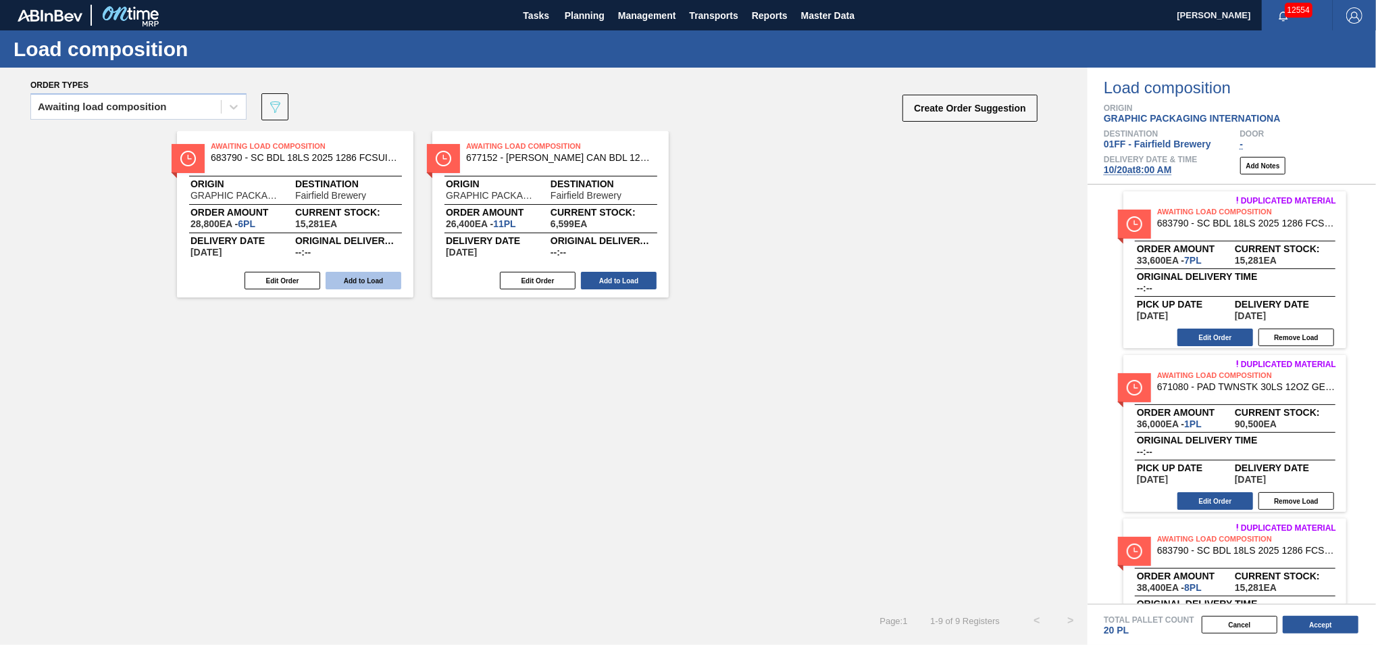
click at [380, 279] on button "Add to Load" at bounding box center [364, 281] width 76 height 18
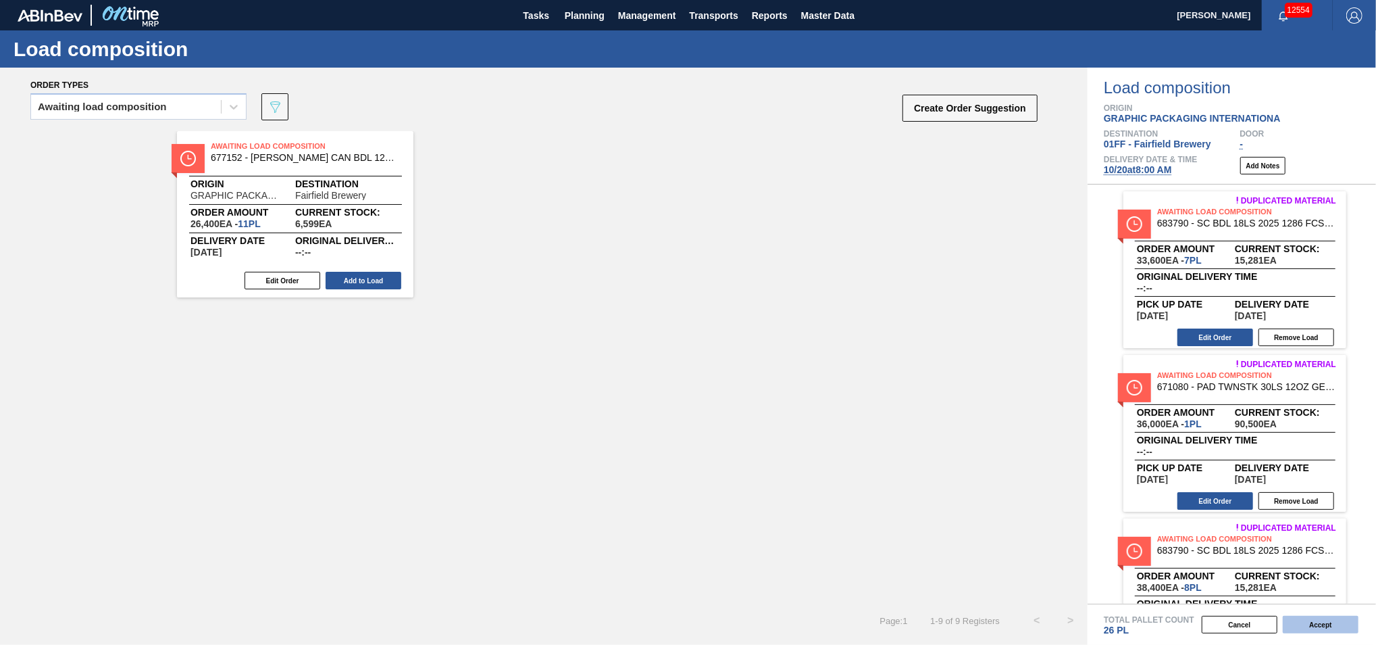
click at [1327, 631] on button "Accept" at bounding box center [1321, 624] width 76 height 18
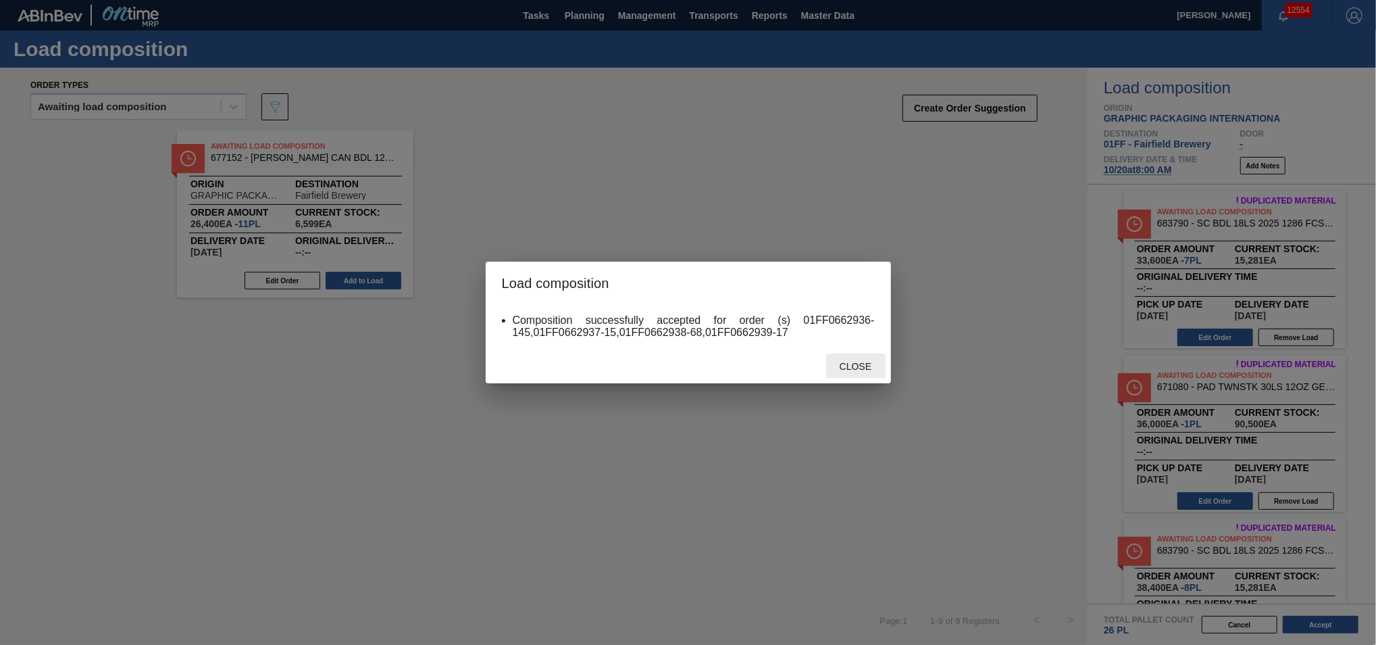
click at [849, 368] on span "Close" at bounding box center [855, 366] width 53 height 11
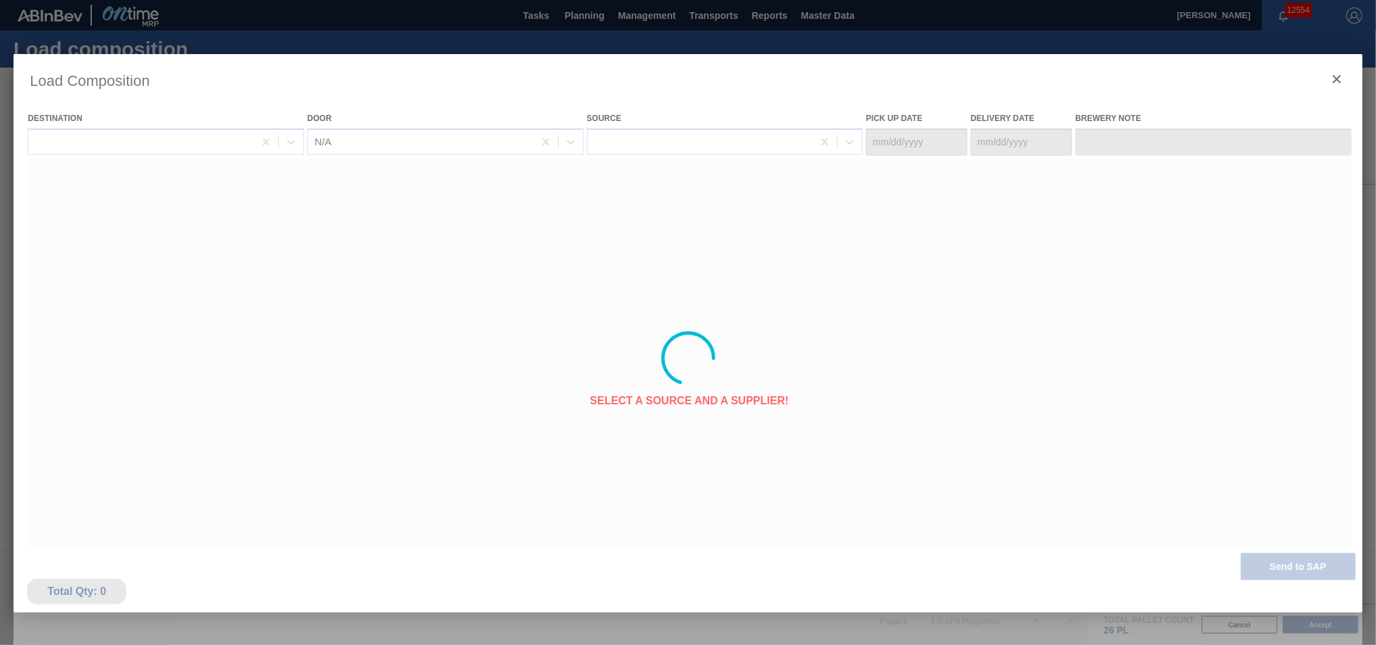
type Date "10/16/2025"
type Date "[DATE]"
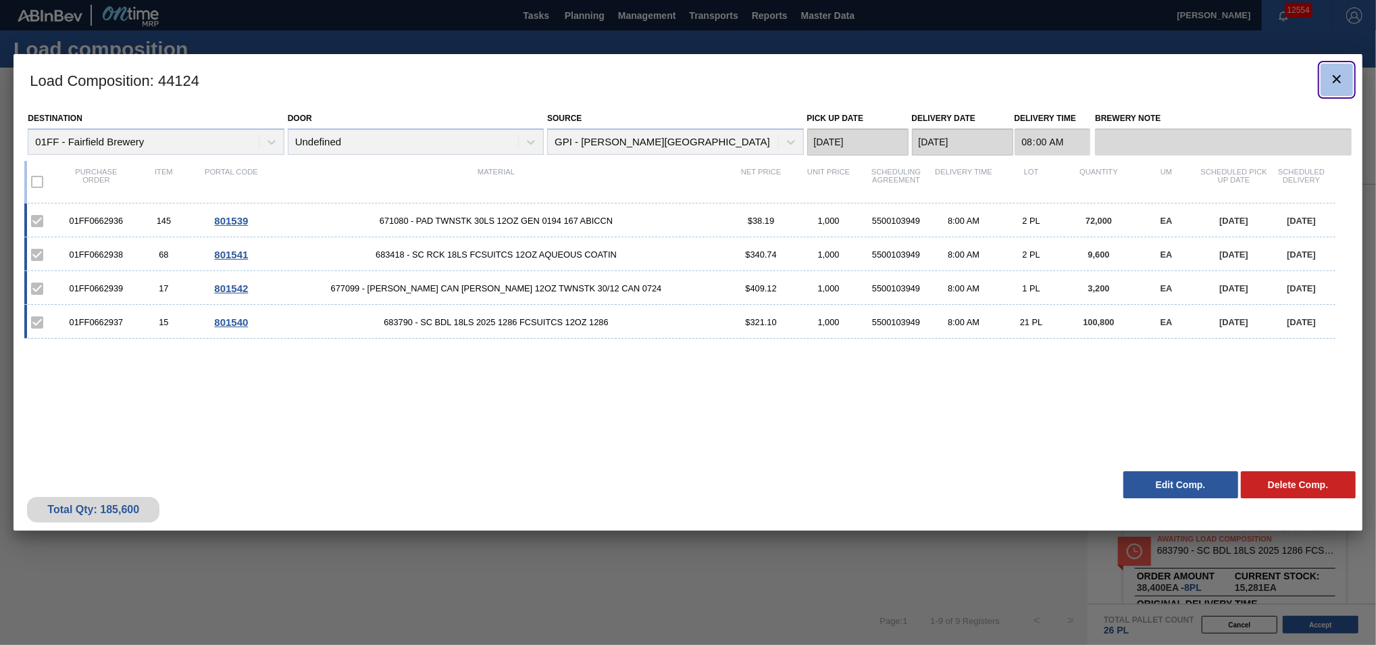
click at [1330, 82] on icon "botão de ícone" at bounding box center [1337, 79] width 16 height 16
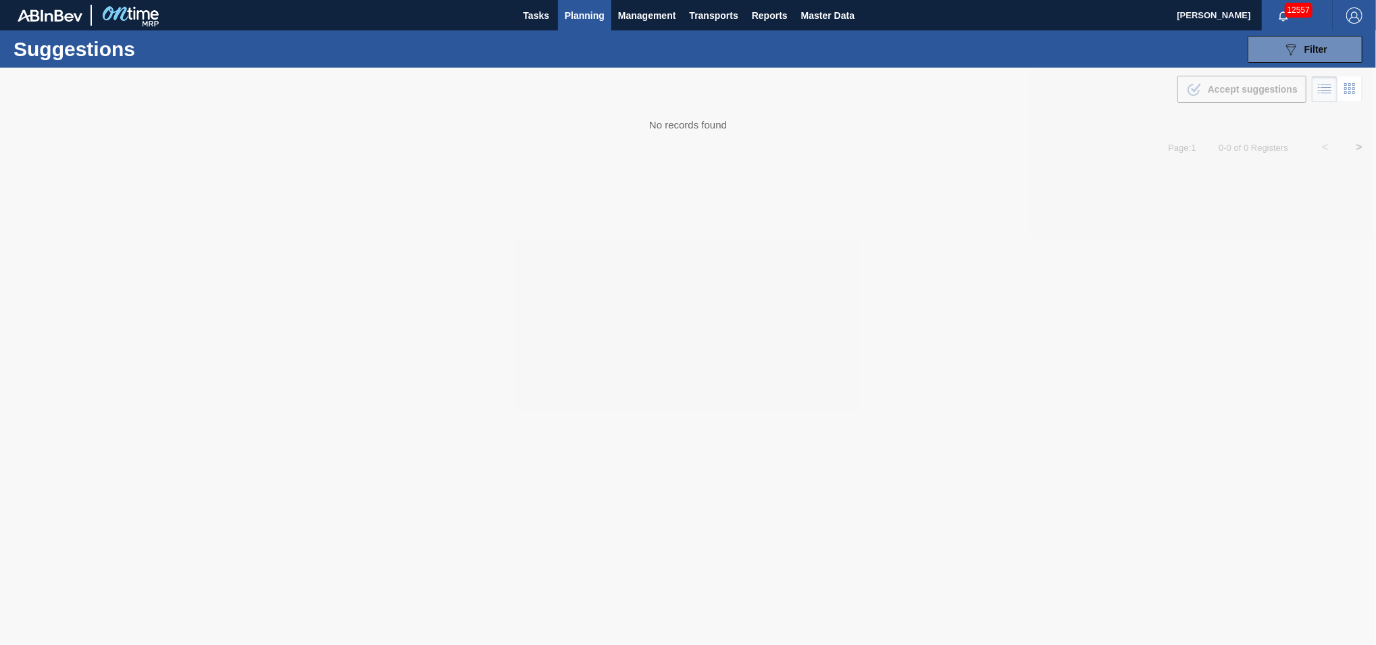
type from "[DATE]"
type to "[DATE]"
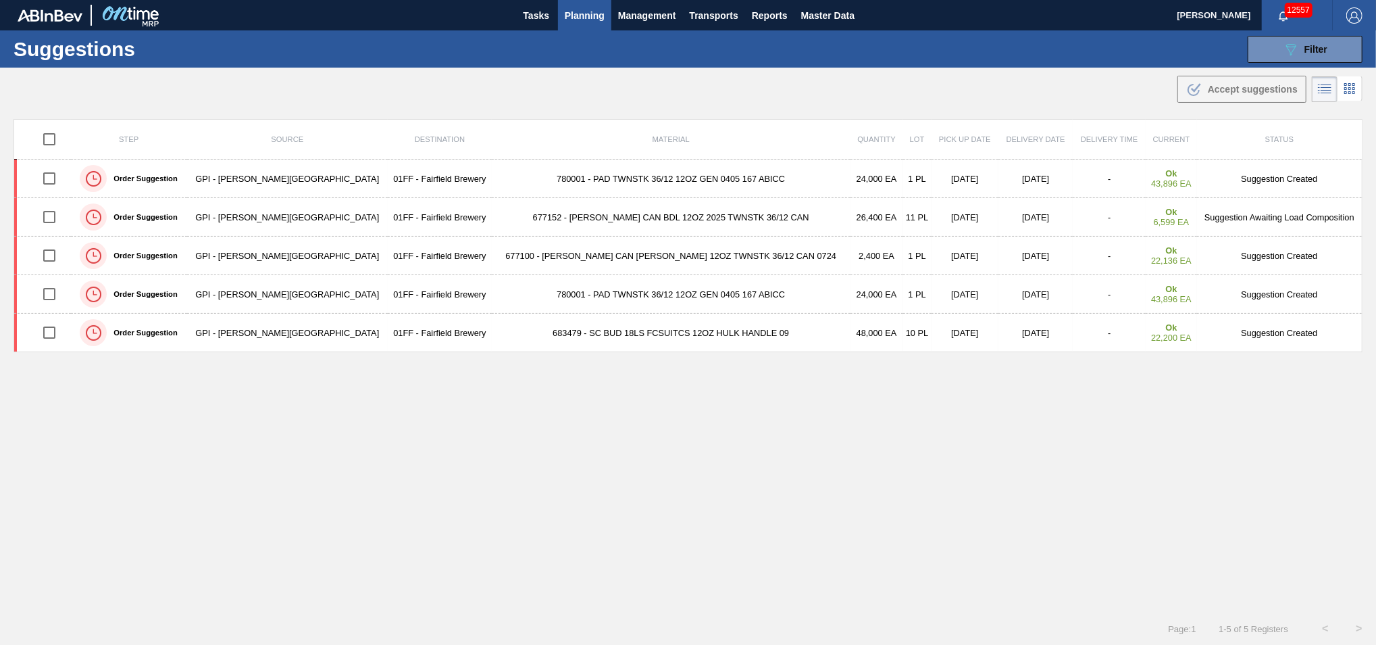
click at [901, 516] on div "Step Source Destination Material Quantity Lot Pick up Date Delivery Date Delive…" at bounding box center [688, 353] width 1349 height 469
click at [1288, 52] on icon "089F7B8B-B2A5-4AFE-B5C0-19BA573D28AC" at bounding box center [1291, 49] width 16 height 16
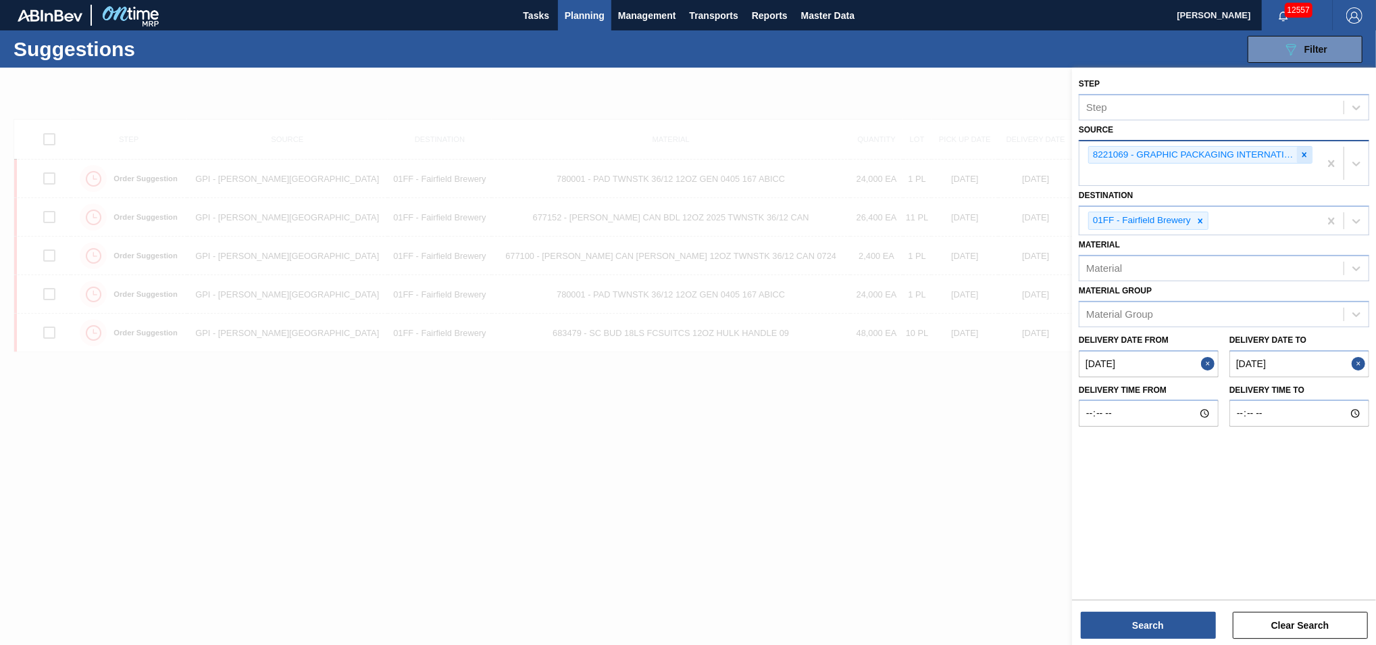
click at [1300, 151] on icon at bounding box center [1304, 154] width 9 height 9
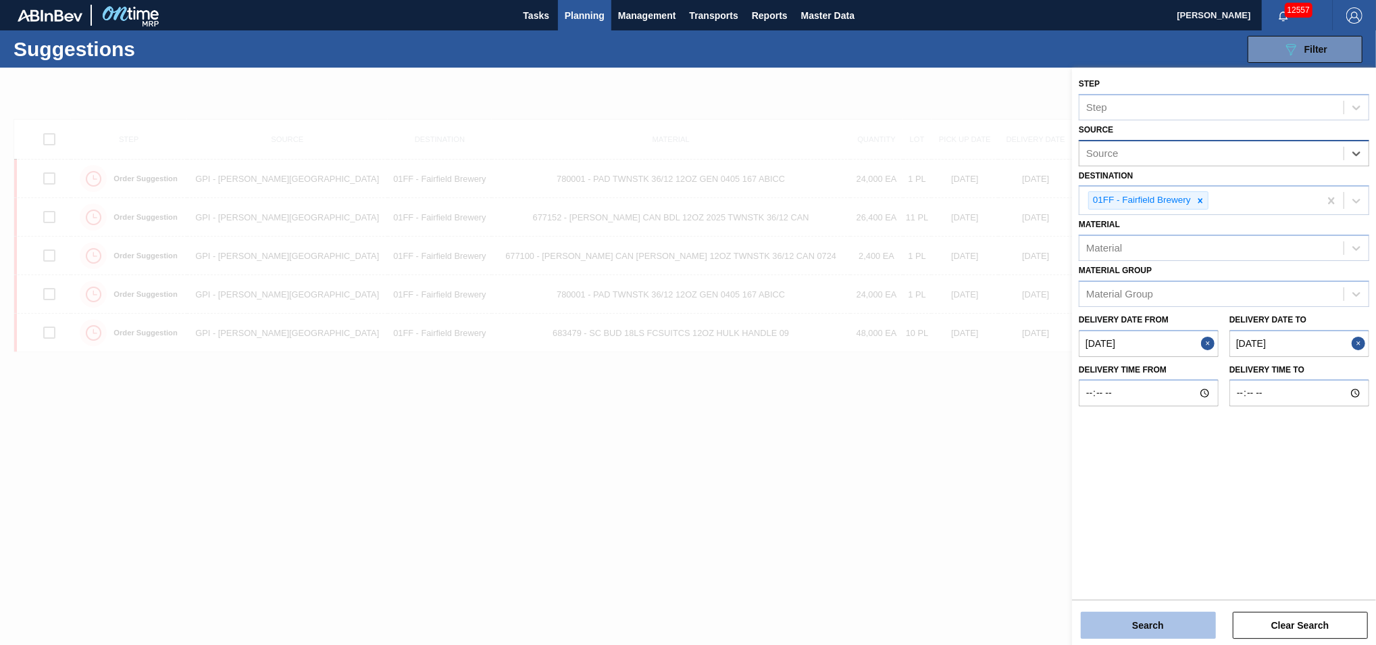
click at [1141, 624] on button "Search" at bounding box center [1148, 624] width 135 height 27
